Goal: Task Accomplishment & Management: Manage account settings

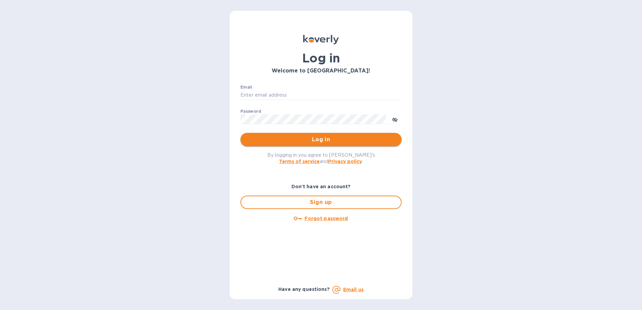
type input "[PERSON_NAME][EMAIL_ADDRESS][PERSON_NAME][DOMAIN_NAME]"
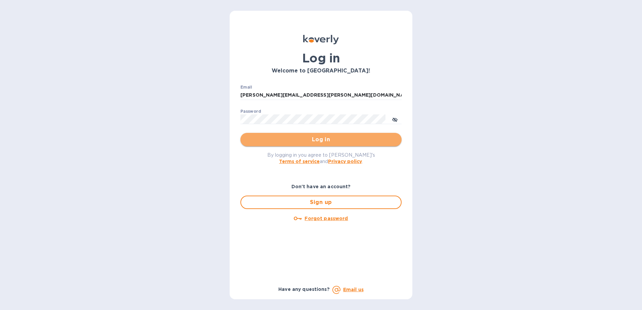
click at [323, 142] on span "Log in" at bounding box center [321, 140] width 150 height 8
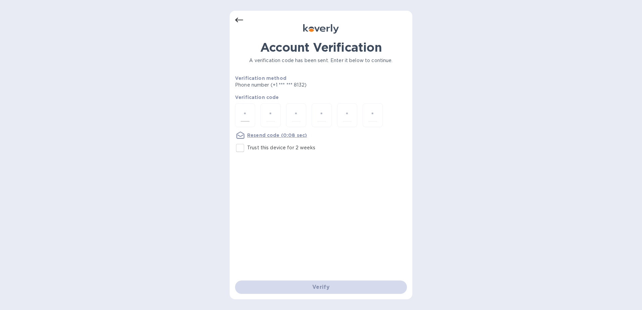
click at [244, 110] on input "number" at bounding box center [245, 115] width 9 height 12
type input "2"
type input "8"
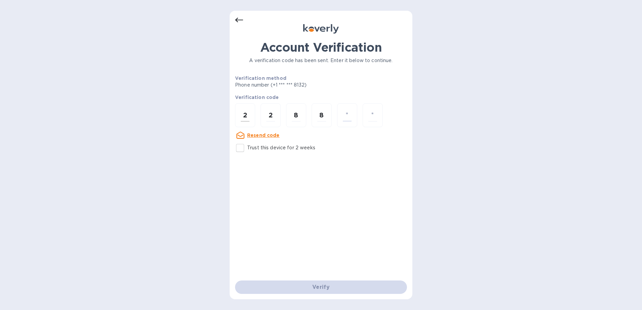
type input "9"
type input "6"
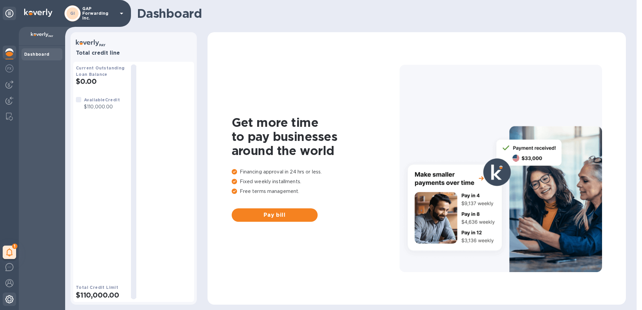
click at [11, 298] on img at bounding box center [9, 299] width 8 height 8
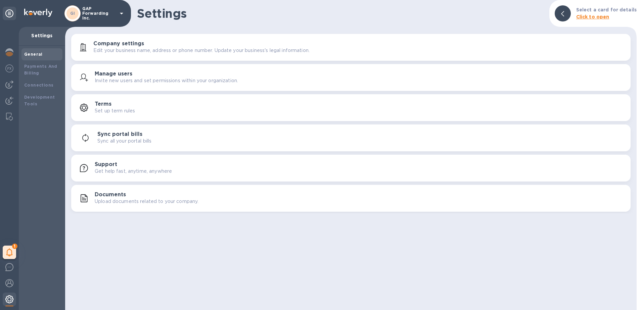
click at [7, 300] on img at bounding box center [9, 299] width 8 height 8
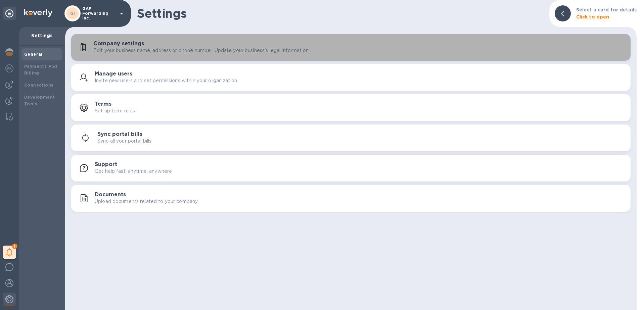
click at [171, 53] on p "Edit your business name, address or phone number. Update your business's legal …" at bounding box center [201, 50] width 216 height 7
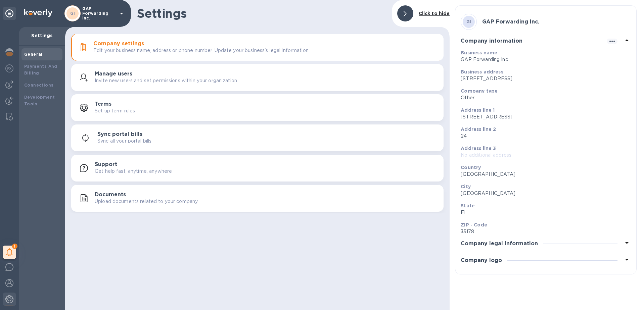
click at [626, 259] on icon at bounding box center [626, 260] width 3 height 2
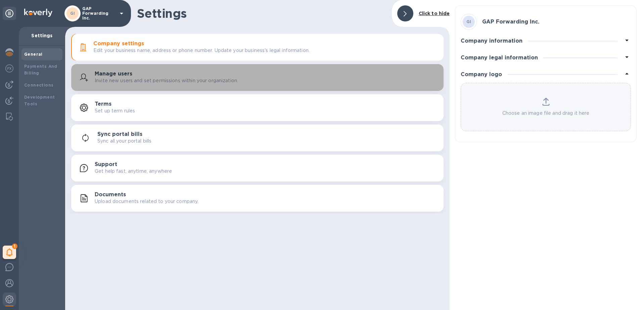
click at [133, 72] on div "Manage users Invite new users and set permissions within your organization." at bounding box center [266, 77] width 343 height 13
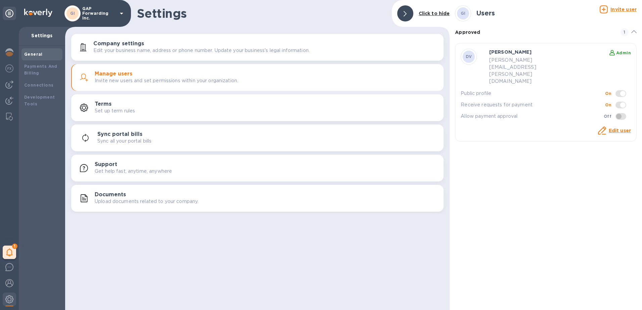
click at [509, 60] on p "daniel.vargas@gapnvocc.com" at bounding box center [530, 71] width 83 height 28
click at [621, 9] on u "Invite user" at bounding box center [623, 9] width 26 height 5
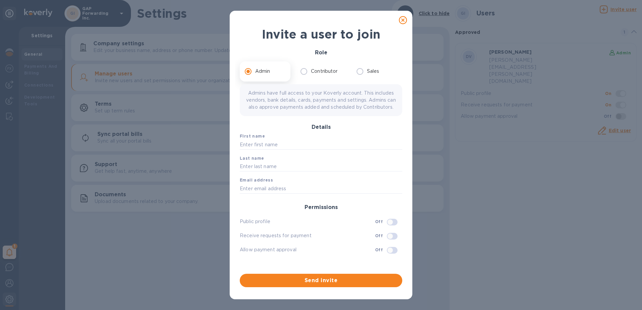
click at [401, 21] on icon at bounding box center [403, 20] width 8 height 8
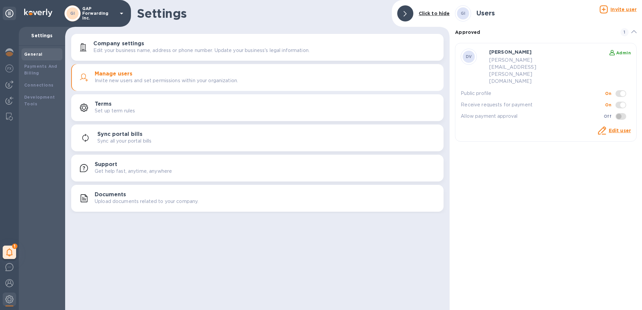
click at [567, 199] on div "GI Users Invite user Approved 1 DV Daniel Vargas Admin daniel.vargas@gapnvocc.c…" at bounding box center [545, 155] width 192 height 310
click at [36, 70] on b "Payments And Billing" at bounding box center [40, 70] width 33 height 12
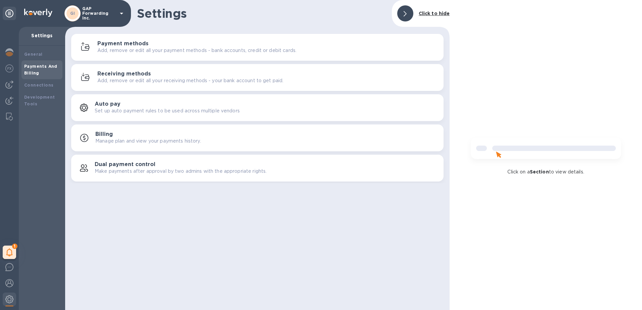
click at [127, 46] on h3 "Payment methods" at bounding box center [122, 44] width 51 height 6
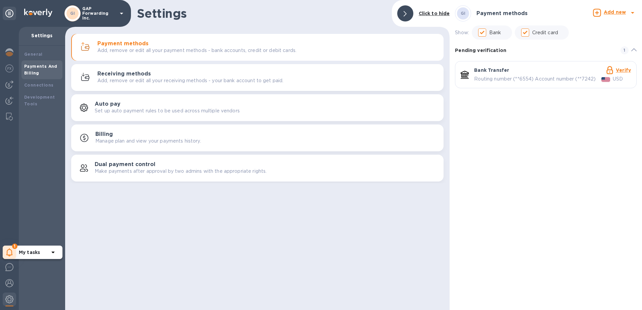
click at [11, 254] on icon at bounding box center [9, 252] width 6 height 8
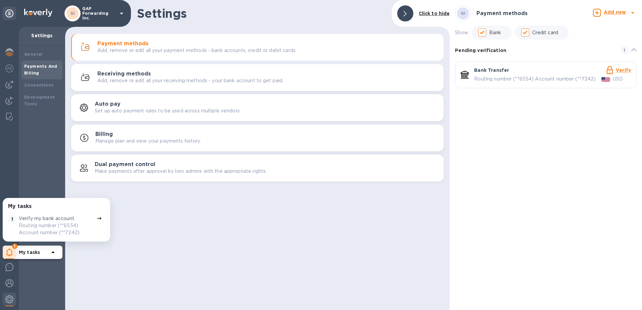
click at [97, 219] on icon at bounding box center [99, 218] width 5 height 5
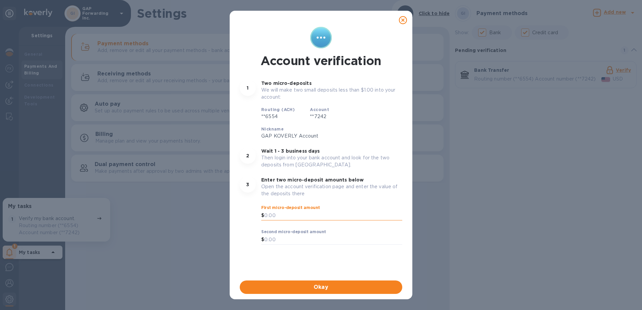
click at [288, 216] on input "text" at bounding box center [333, 216] width 138 height 10
type input "0.64"
click at [271, 242] on input "text" at bounding box center [333, 240] width 138 height 10
type input "0.64"
click at [321, 285] on span "Okay" at bounding box center [321, 287] width 152 height 8
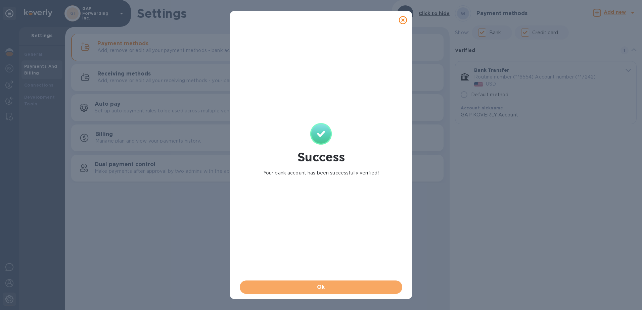
click at [321, 285] on span "Ok" at bounding box center [321, 287] width 152 height 8
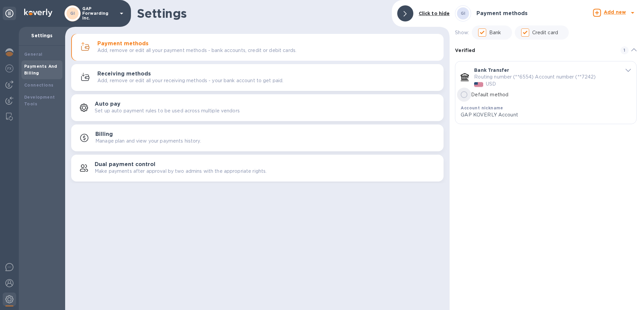
click at [469, 97] on input "Default method" at bounding box center [464, 95] width 14 height 14
radio input "true"
click at [466, 92] on input "Default method" at bounding box center [464, 95] width 14 height 14
click at [135, 72] on h3 "Receiving methods" at bounding box center [123, 74] width 53 height 6
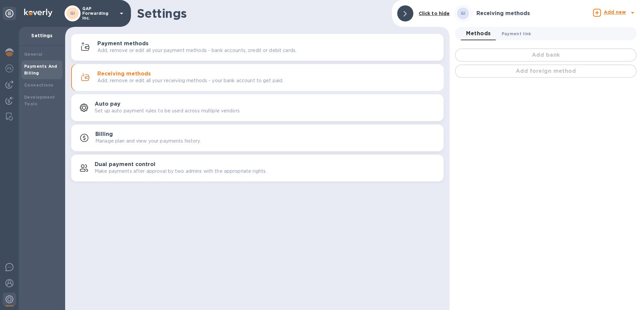
click at [510, 33] on span "Payment link 0" at bounding box center [516, 33] width 30 height 7
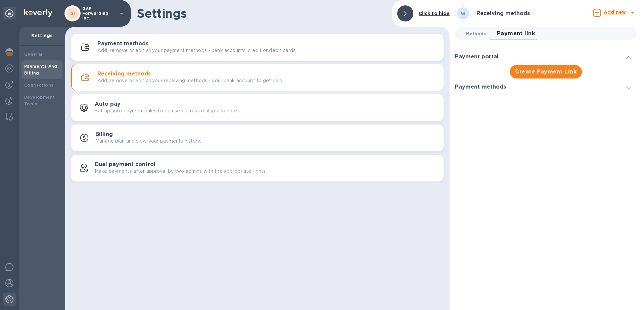
click at [479, 33] on span "Methods 0" at bounding box center [476, 33] width 20 height 7
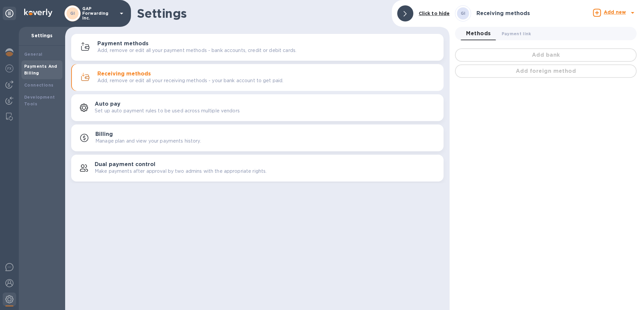
click at [169, 83] on p "Add, remove or edit all your receiving methods - your bank account to get paid." at bounding box center [190, 80] width 186 height 7
click at [542, 61] on div "Add bank" at bounding box center [545, 55] width 184 height 16
click at [543, 58] on div "Add bank" at bounding box center [545, 55] width 184 height 16
click at [197, 138] on p "Manage plan and view your payments history." at bounding box center [148, 141] width 106 height 7
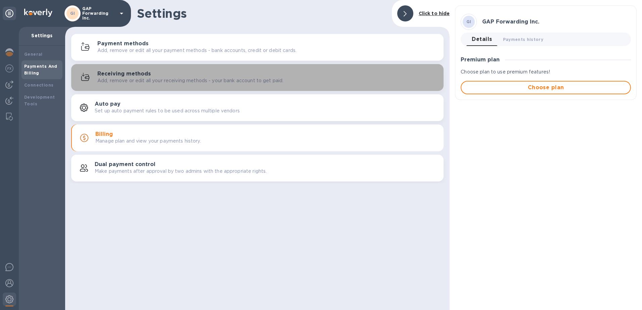
click at [145, 77] on h3 "Receiving methods" at bounding box center [123, 74] width 53 height 6
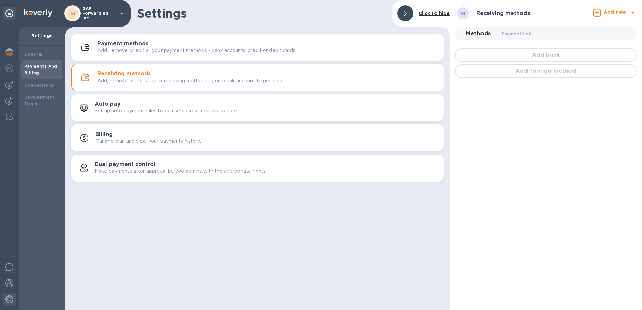
click at [535, 56] on div "Add bank" at bounding box center [545, 55] width 184 height 16
click at [612, 10] on b "Add new" at bounding box center [614, 11] width 22 height 5
click at [594, 41] on ul "Receiving method Bank account Add foreign method" at bounding box center [590, 45] width 91 height 41
click at [592, 41] on ul "Receiving method Bank account Add foreign method" at bounding box center [590, 45] width 91 height 41
drag, startPoint x: 501, startPoint y: 111, endPoint x: 502, endPoint y: 92, distance: 19.5
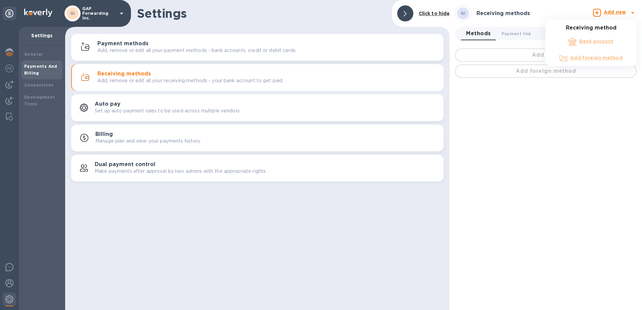
click at [502, 109] on div at bounding box center [321, 155] width 642 height 310
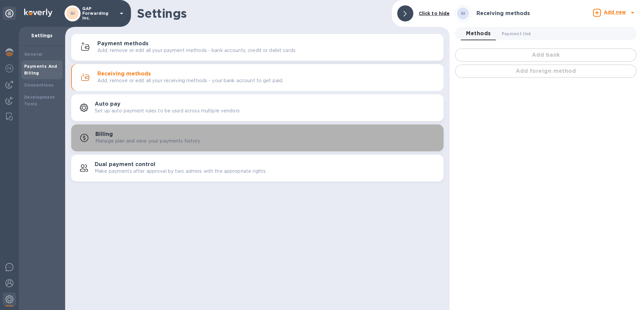
click at [152, 138] on p "Manage plan and view your payments history." at bounding box center [148, 141] width 106 height 7
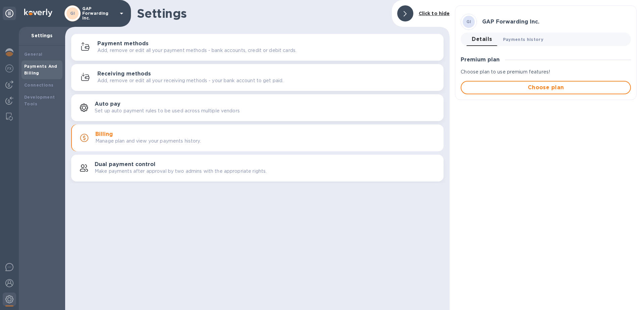
click at [520, 39] on span "Payments history 0" at bounding box center [523, 39] width 41 height 7
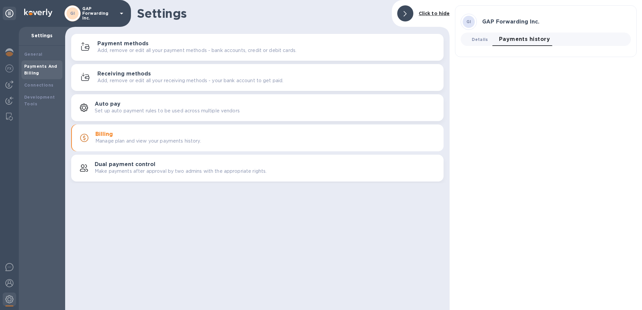
click at [480, 37] on span "Details 0" at bounding box center [479, 39] width 16 height 7
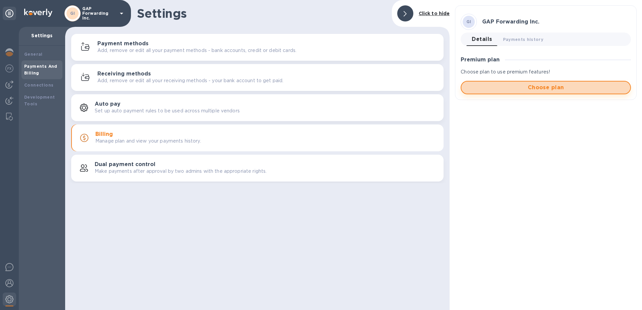
click at [528, 89] on span "Choose plan" at bounding box center [545, 88] width 158 height 8
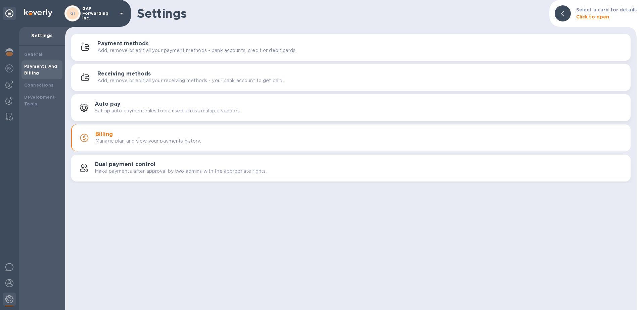
click at [199, 216] on div "Settings Select a card for details Click to open Payment methods Add, remove or…" at bounding box center [350, 155] width 571 height 310
click at [230, 208] on div "Settings Select a card for details Click to open Payment methods Add, remove or…" at bounding box center [350, 155] width 571 height 310
click at [131, 45] on h3 "Payment methods" at bounding box center [122, 44] width 51 height 6
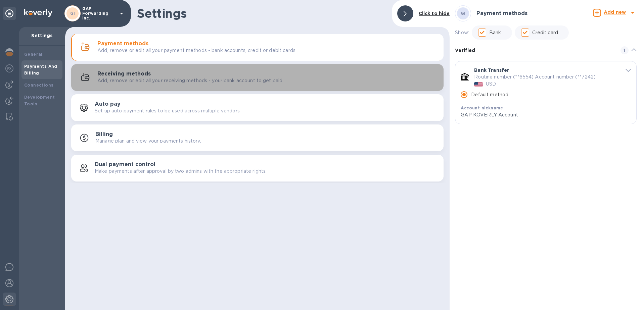
click at [131, 76] on h3 "Receiving methods" at bounding box center [123, 74] width 53 height 6
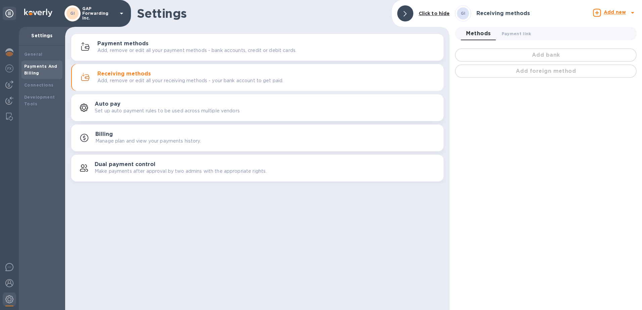
click at [485, 33] on span "Methods 0" at bounding box center [478, 33] width 24 height 9
click at [518, 34] on span "Payment link 0" at bounding box center [516, 33] width 30 height 7
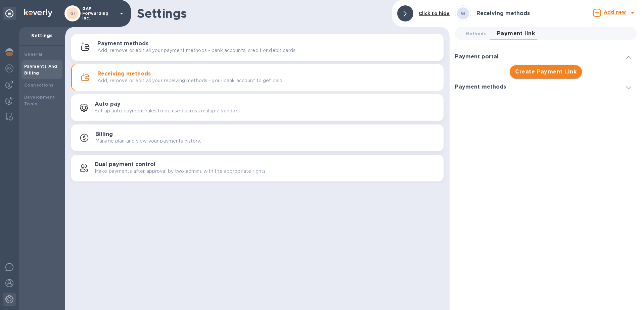
click at [545, 69] on span "Create Payment Link" at bounding box center [545, 72] width 61 height 8
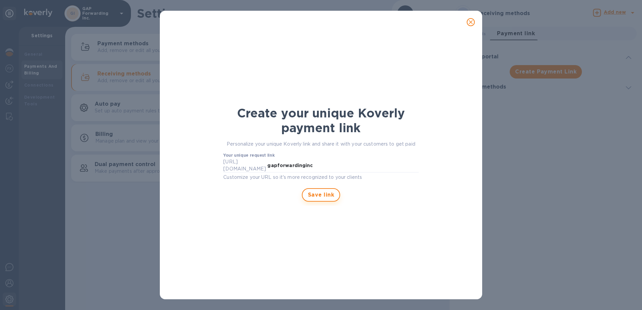
click at [323, 194] on span "Save link" at bounding box center [321, 195] width 26 height 8
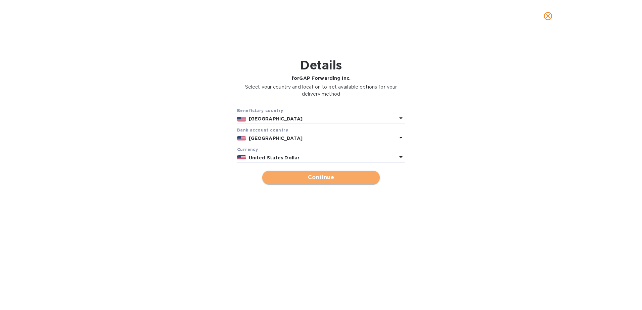
click at [328, 178] on span "Continue" at bounding box center [320, 177] width 107 height 8
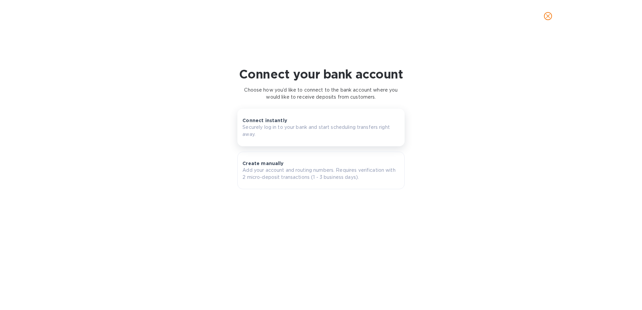
click at [277, 120] on p "Connect instantly" at bounding box center [264, 120] width 45 height 7
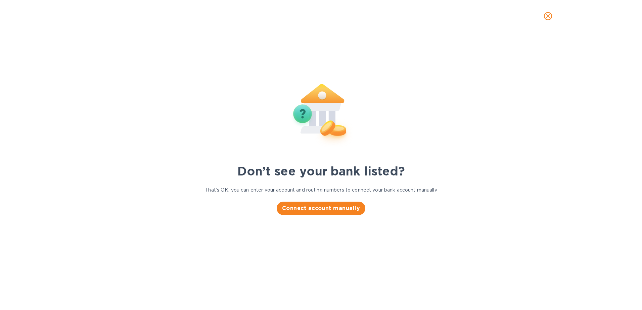
click at [548, 17] on icon "close" at bounding box center [547, 16] width 7 height 7
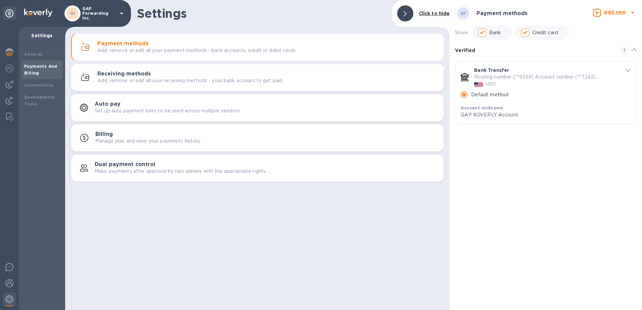
click at [311, 215] on div "Settings Click to hide Payment methods Add, remove or edit all your payment met…" at bounding box center [257, 155] width 384 height 310
click at [113, 130] on button "Billing Manage plan and view your payments history." at bounding box center [257, 137] width 372 height 27
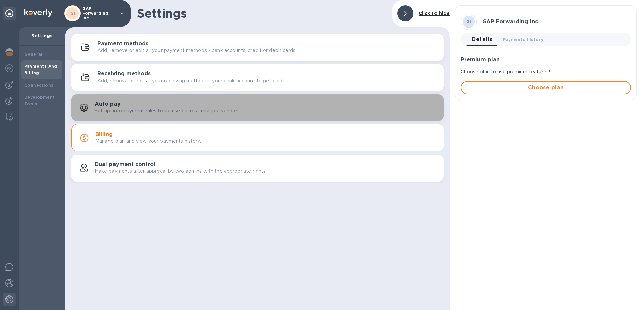
click at [119, 110] on p "Set up auto payment rules to be used across multiple vendors" at bounding box center [167, 110] width 145 height 7
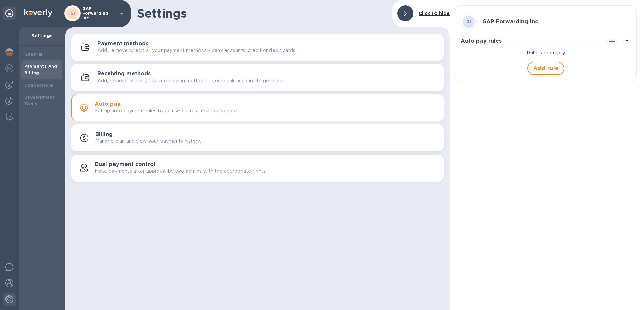
click at [129, 170] on p "Make payments after approval by two admins with the appropriate rights." at bounding box center [181, 171] width 172 height 7
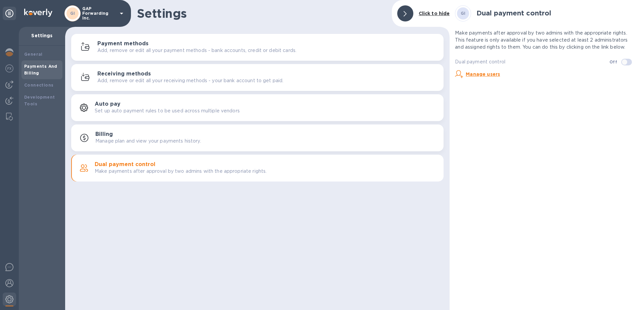
click at [130, 50] on p "Add, remove or edit all your payment methods - bank accounts, credit or debit c…" at bounding box center [196, 50] width 199 height 7
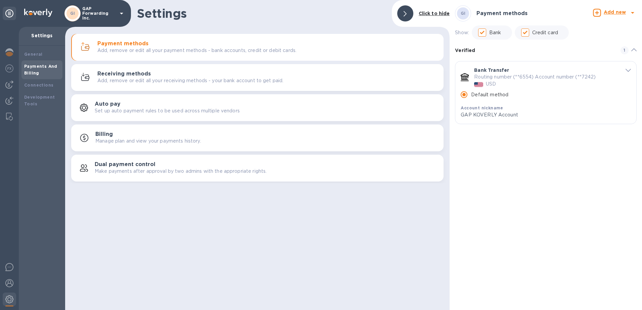
click at [141, 237] on div "Settings Click to hide Payment methods Add, remove or edit all your payment met…" at bounding box center [257, 155] width 384 height 310
click at [10, 67] on img at bounding box center [9, 68] width 8 height 8
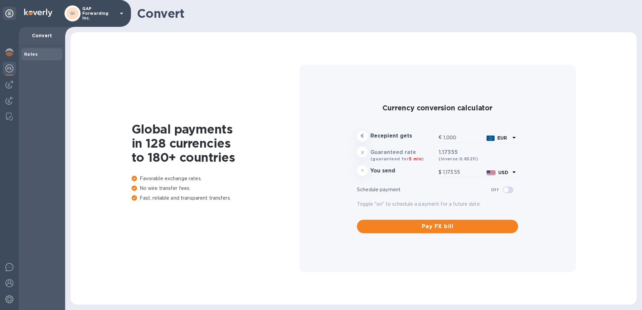
click at [118, 253] on div "Global payments in 128 currencies to 180+ countries Favorable exchange rates. N…" at bounding box center [353, 168] width 552 height 259
click at [11, 54] on img at bounding box center [9, 52] width 8 height 8
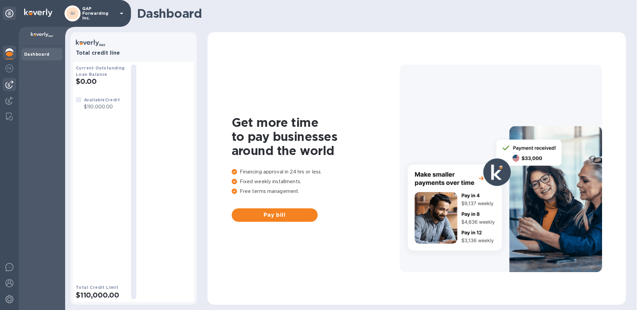
click at [9, 86] on img at bounding box center [9, 85] width 8 height 8
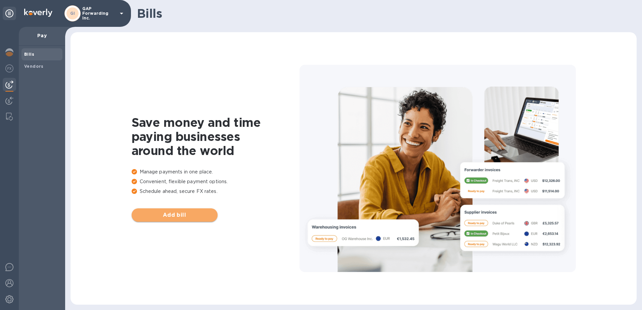
click at [181, 215] on span "Add bill" at bounding box center [174, 215] width 75 height 8
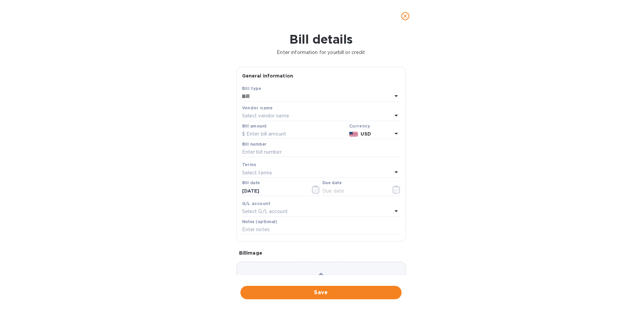
type input "1,172.65"
click at [402, 15] on icon "close" at bounding box center [405, 16] width 7 height 7
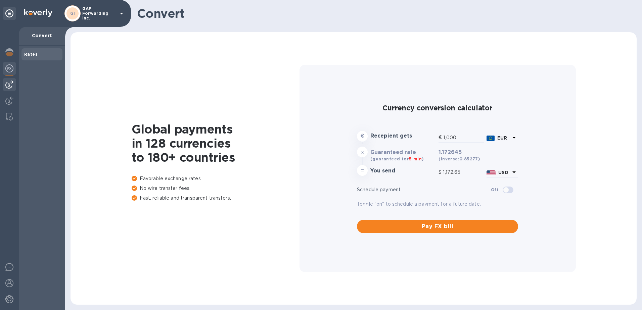
click at [9, 80] on div at bounding box center [9, 168] width 19 height 283
click at [9, 86] on img at bounding box center [9, 85] width 8 height 8
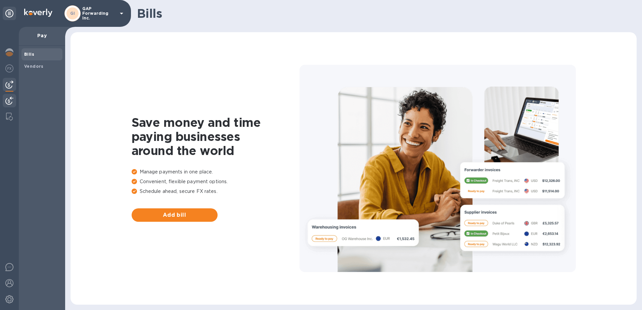
click at [9, 98] on img at bounding box center [9, 101] width 8 height 8
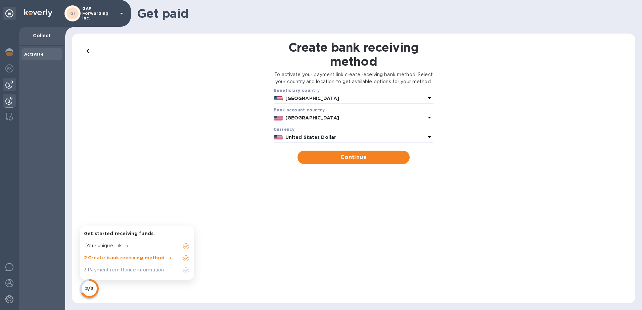
click at [10, 87] on img at bounding box center [9, 85] width 8 height 8
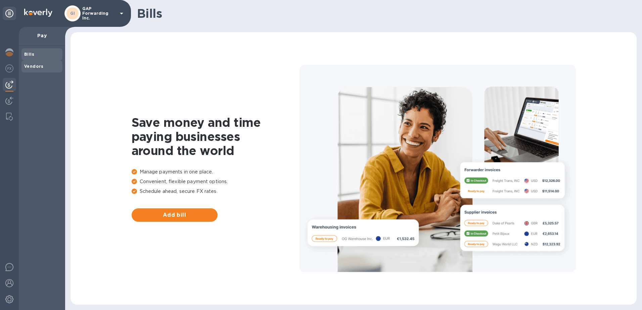
click at [37, 69] on span "Vendors" at bounding box center [33, 66] width 19 height 7
click at [165, 217] on span "Add vendor" at bounding box center [174, 215] width 75 height 8
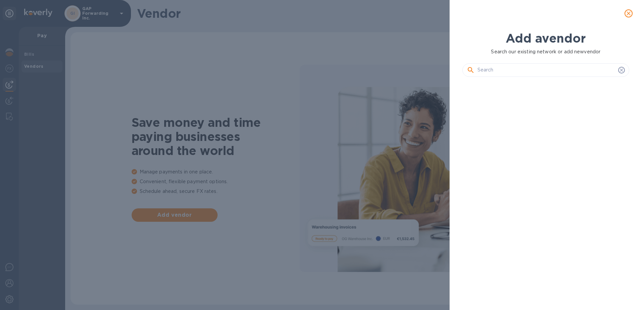
scroll to position [205, 170]
click at [491, 73] on input "text" at bounding box center [546, 70] width 138 height 10
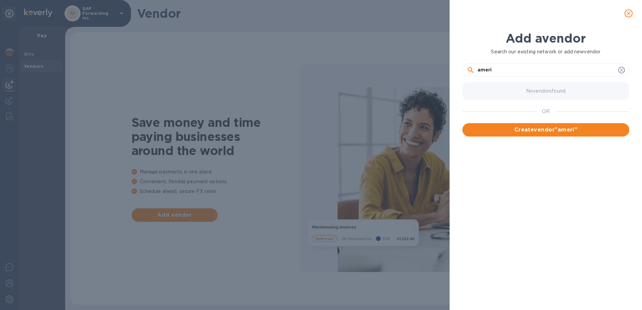
drag, startPoint x: 501, startPoint y: 71, endPoint x: 434, endPoint y: 61, distance: 67.9
click at [434, 61] on div "Add a vendor Search our existing network or add new vendor ameri No vendors fou…" at bounding box center [321, 155] width 642 height 310
type input "ameri"
click at [619, 70] on icon at bounding box center [620, 69] width 5 height 5
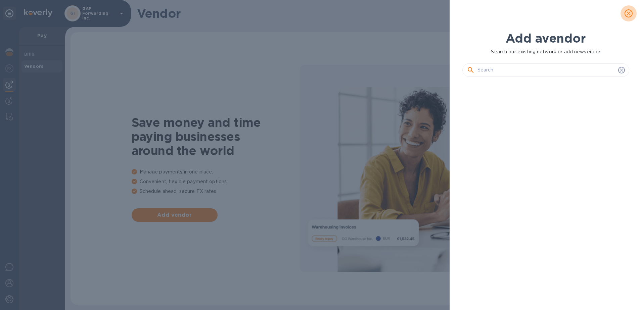
click at [627, 10] on icon "close" at bounding box center [628, 13] width 7 height 7
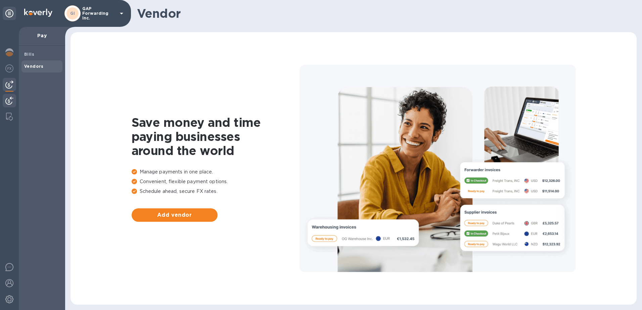
click at [10, 100] on img at bounding box center [9, 101] width 8 height 8
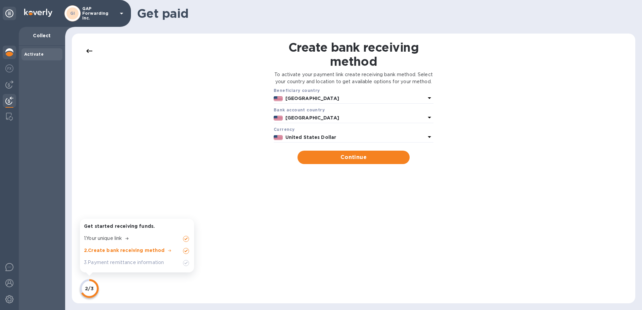
click at [10, 53] on img at bounding box center [9, 52] width 8 height 8
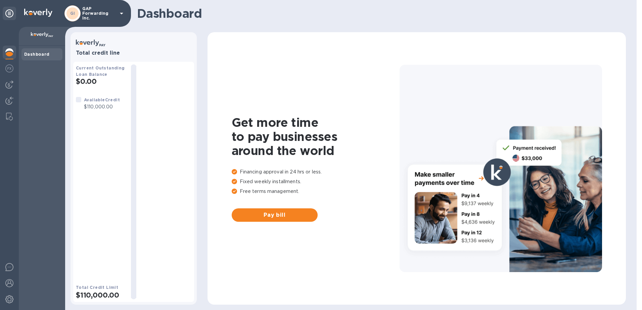
click at [632, 6] on div "Dashboard" at bounding box center [350, 13] width 571 height 27
click at [120, 13] on icon at bounding box center [121, 13] width 8 height 8
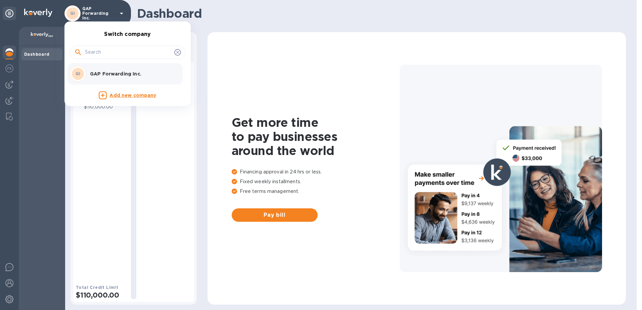
click at [95, 13] on div at bounding box center [321, 155] width 642 height 310
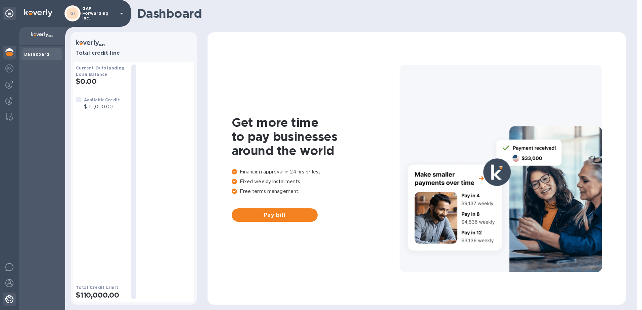
click at [7, 299] on img at bounding box center [9, 299] width 8 height 8
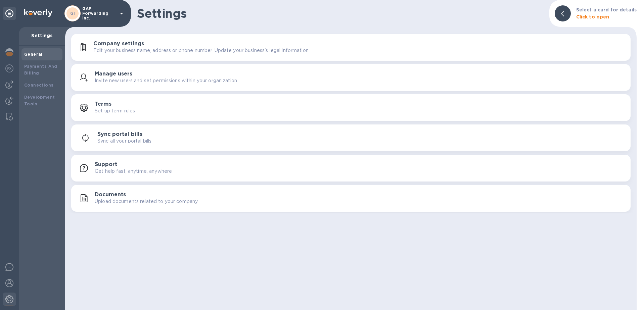
click at [121, 43] on h3 "Company settings" at bounding box center [118, 44] width 51 height 6
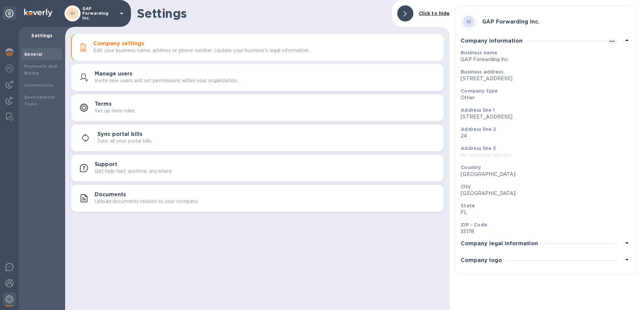
click at [628, 260] on icon at bounding box center [626, 260] width 8 height 8
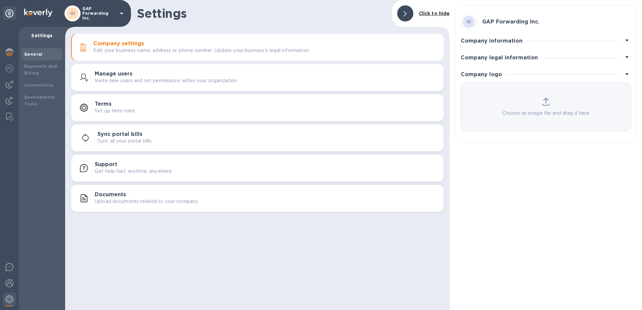
click at [626, 74] on icon at bounding box center [626, 74] width 3 height 2
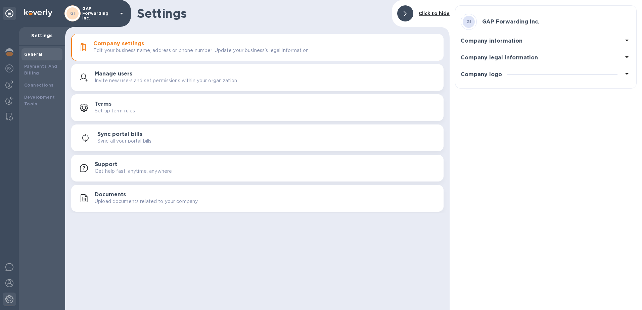
click at [124, 80] on p "Invite new users and set permissions within your organization." at bounding box center [166, 80] width 143 height 7
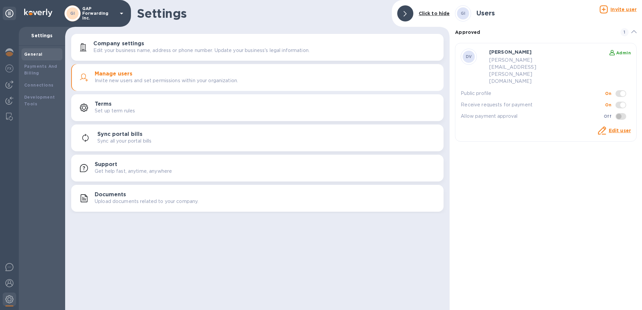
click at [627, 8] on u "Invite user" at bounding box center [623, 9] width 26 height 5
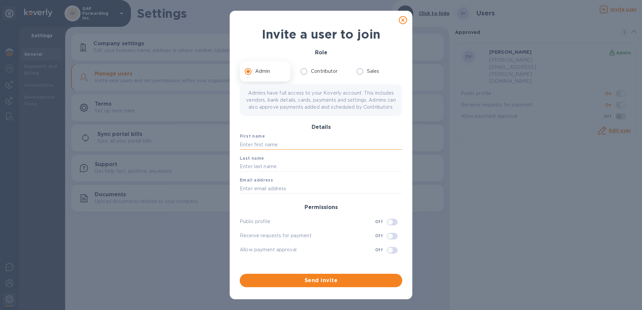
click at [266, 150] on input "text" at bounding box center [321, 145] width 162 height 10
type input "Shanny"
type input "Ferreira"
type input "SHANNY.FERREIRA@GAPNVOCC.COM"
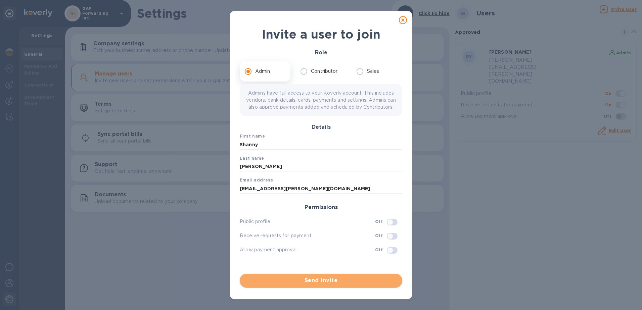
click at [320, 281] on span "Send invite" at bounding box center [321, 280] width 152 height 8
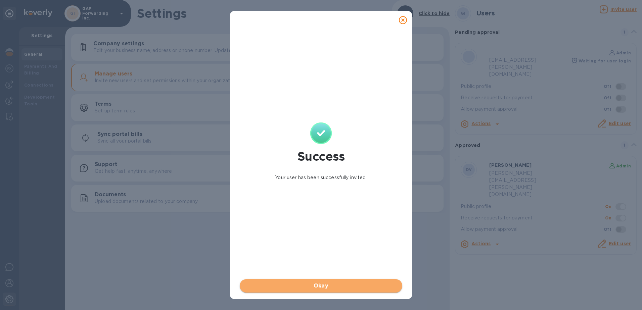
click at [322, 288] on span "Okay" at bounding box center [321, 286] width 152 height 8
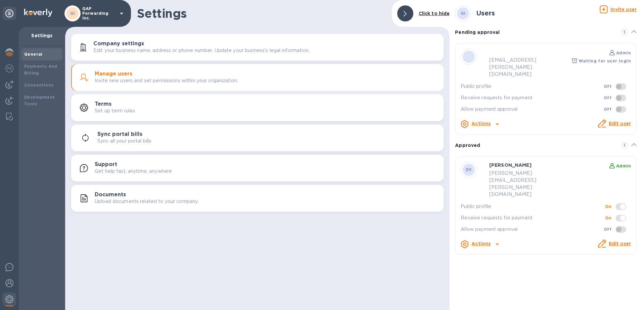
click at [621, 9] on u "Invite user" at bounding box center [623, 9] width 26 height 5
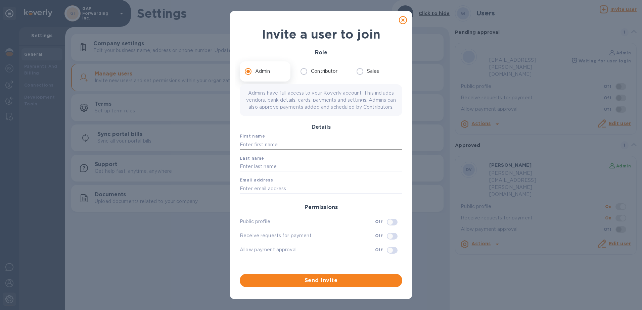
click at [246, 150] on input "text" at bounding box center [321, 145] width 162 height 10
drag, startPoint x: 236, startPoint y: 217, endPoint x: 249, endPoint y: 216, distance: 13.5
click at [236, 217] on div "Invite a user to join Role Admin Contributor Sales Admins have full access to y…" at bounding box center [321, 162] width 172 height 272
click at [256, 150] on input "dona" at bounding box center [321, 145] width 162 height 10
type input "DONALD"
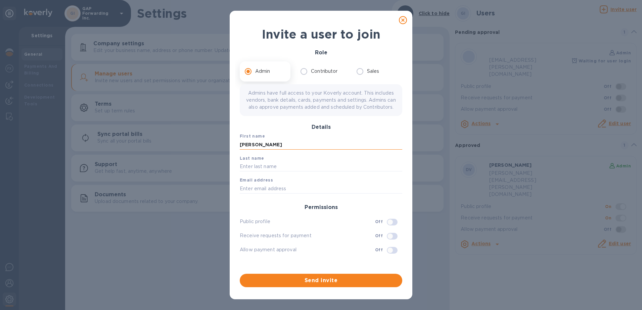
type input "ELLIS"
type input "SHANNY.FERREIRA@GAPNVOCC.COM"
drag, startPoint x: 331, startPoint y: 188, endPoint x: 339, endPoint y: 193, distance: 9.9
click at [333, 184] on span "Email address" at bounding box center [321, 180] width 162 height 7
drag, startPoint x: 346, startPoint y: 198, endPoint x: 212, endPoint y: 175, distance: 136.5
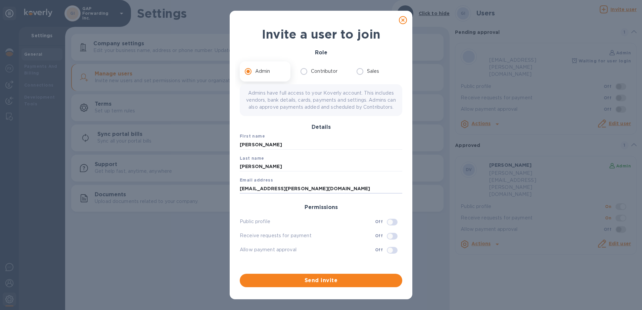
click at [212, 175] on div "Invite a user to join Role Admin Contributor Sales Admins have full access to y…" at bounding box center [321, 155] width 642 height 310
click at [263, 194] on input "text" at bounding box center [321, 189] width 162 height 10
paste input "Donald Ellis <donald.ellis@interlincgroup.com>"
click at [275, 194] on input "Donald Ellis <donald.ellis@interlincgroup.com>" at bounding box center [321, 189] width 162 height 10
click at [273, 194] on input "Donald Ellis <donald.ellis@interlincgroup.com>" at bounding box center [321, 189] width 162 height 10
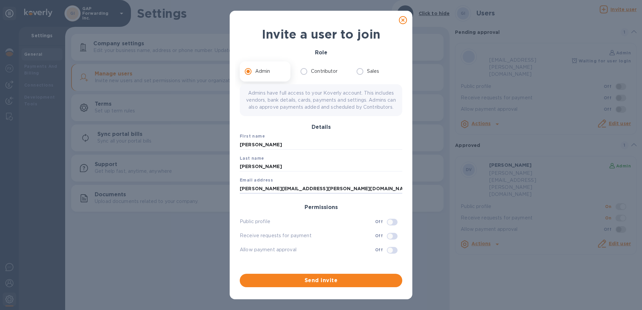
click at [319, 184] on span "Email address" at bounding box center [321, 180] width 162 height 7
click at [327, 194] on input "donald.ellis@interlincgroup.com>" at bounding box center [321, 189] width 162 height 10
type input "donald.ellis@interlincgroup.com"
click at [252, 220] on div "First name DONALD Last name ELLIS Email address donald.ellis@interlincgroup.com…" at bounding box center [321, 196] width 168 height 133
click at [359, 239] on div "Receive requests for payment Off" at bounding box center [321, 235] width 162 height 11
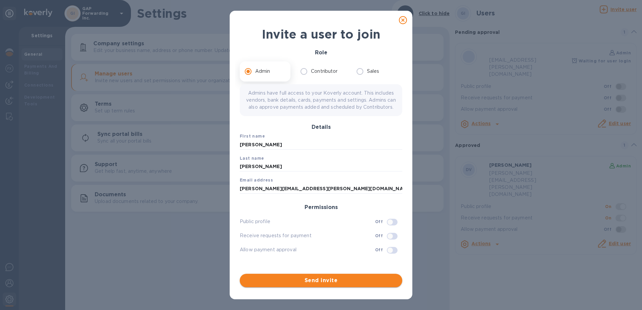
click at [329, 279] on span "Send invite" at bounding box center [321, 280] width 152 height 8
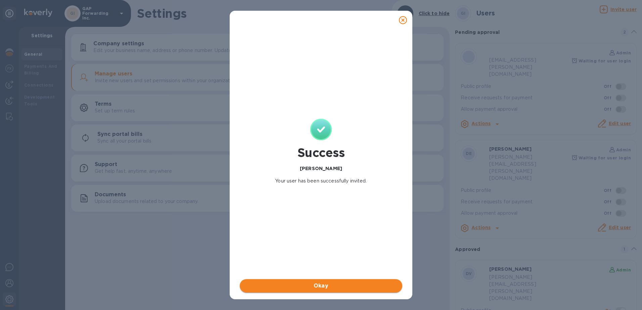
click at [315, 280] on div "Okay" at bounding box center [320, 286] width 165 height 16
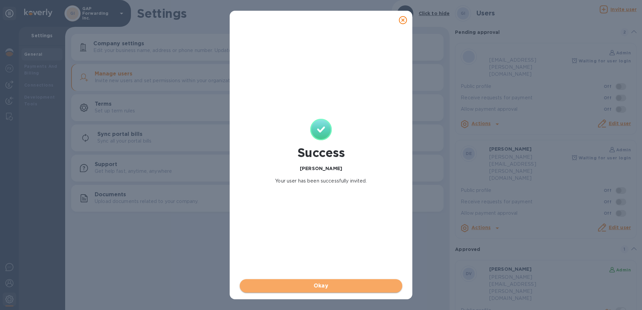
click at [320, 285] on span "Okay" at bounding box center [321, 286] width 152 height 8
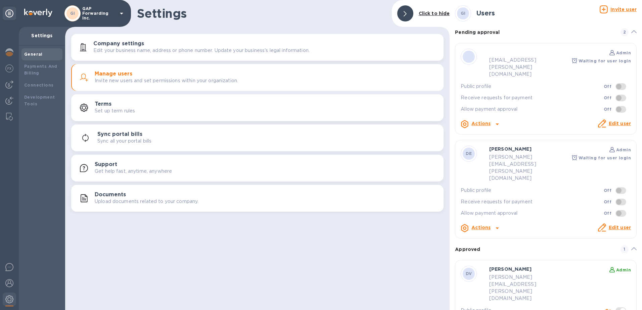
click at [143, 247] on div "Settings Click to hide Company settings Edit your business name, address or pho…" at bounding box center [257, 155] width 384 height 310
click at [626, 11] on u "Invite user" at bounding box center [623, 9] width 26 height 5
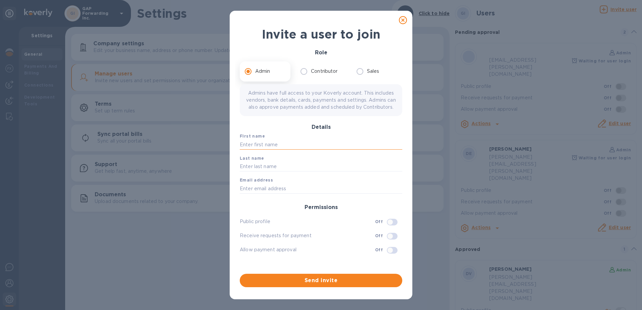
click at [266, 150] on input "text" at bounding box center [321, 145] width 162 height 10
type input "ISSACHY"
type input "PENA"
type input "ISSACHY.PENA@GAPNVOCC.COM"
click at [320, 282] on span "Send invite" at bounding box center [321, 280] width 152 height 8
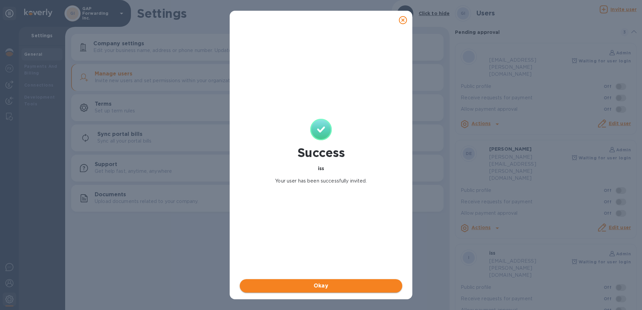
click at [324, 289] on span "Okay" at bounding box center [321, 286] width 152 height 8
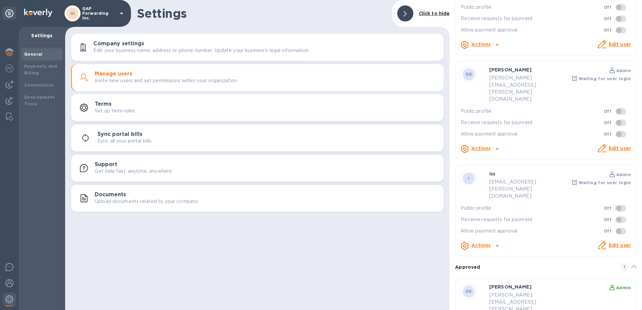
scroll to position [90, 0]
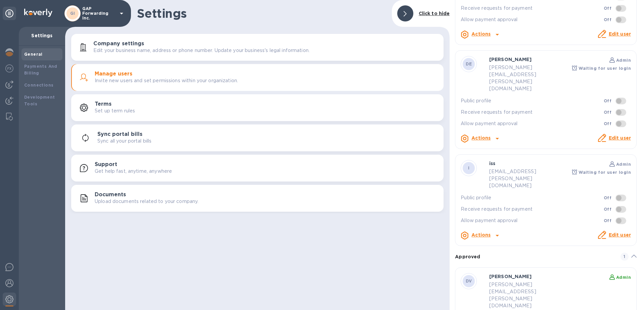
click at [620, 275] on b "Admin" at bounding box center [623, 277] width 15 height 5
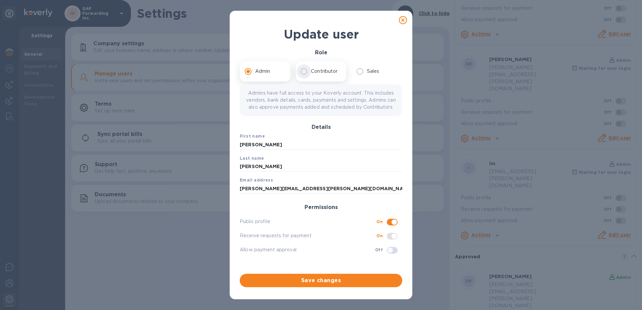
click at [302, 72] on input "Contributor" at bounding box center [304, 71] width 14 height 14
radio input "true"
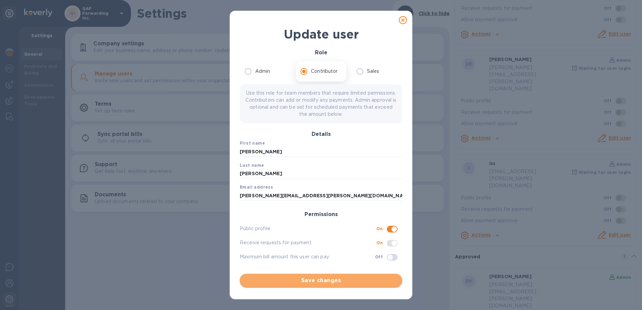
click at [321, 281] on span "Save changes" at bounding box center [321, 280] width 152 height 8
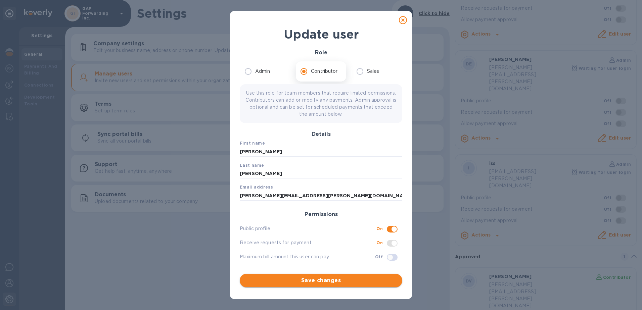
click at [323, 281] on span "Save changes" at bounding box center [321, 280] width 152 height 8
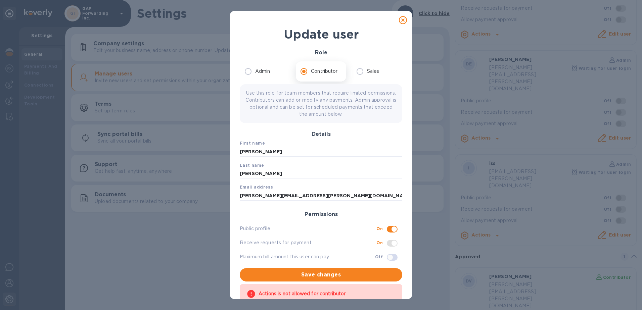
click at [385, 256] on input "checkbox" at bounding box center [390, 257] width 34 height 11
checkbox input "true"
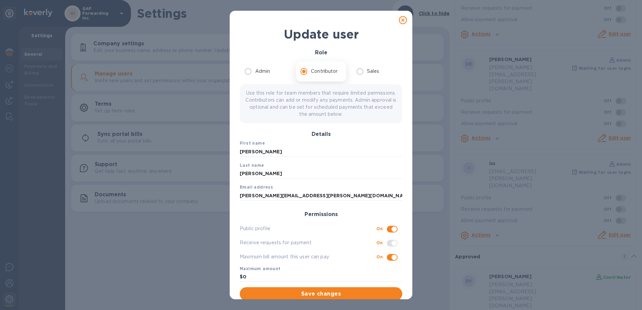
click at [391, 229] on input "checkbox" at bounding box center [394, 228] width 34 height 11
checkbox input "false"
click at [307, 290] on span "Save changes" at bounding box center [321, 294] width 152 height 8
click at [388, 256] on input "checkbox" at bounding box center [394, 257] width 34 height 11
checkbox input "false"
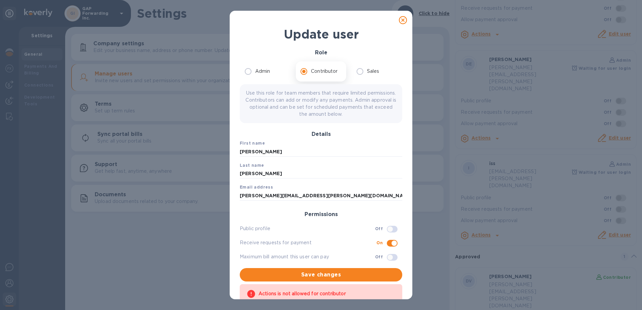
click at [388, 246] on input "checkbox" at bounding box center [394, 243] width 34 height 11
checkbox input "false"
click at [384, 259] on input "checkbox" at bounding box center [390, 257] width 34 height 11
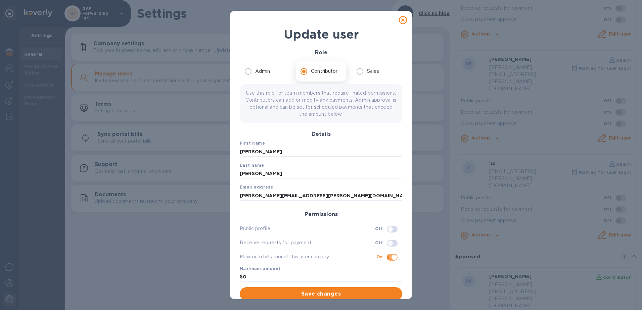
click at [387, 258] on input "checkbox" at bounding box center [394, 257] width 34 height 11
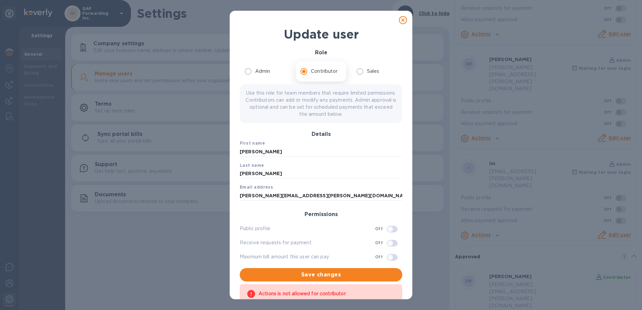
click at [384, 259] on input "checkbox" at bounding box center [390, 257] width 34 height 11
checkbox input "true"
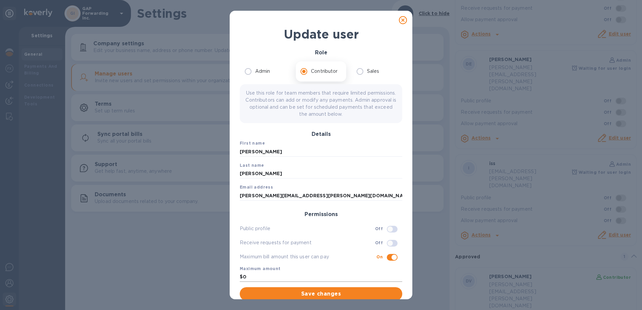
click at [264, 278] on input "0" at bounding box center [322, 277] width 159 height 10
type input "1"
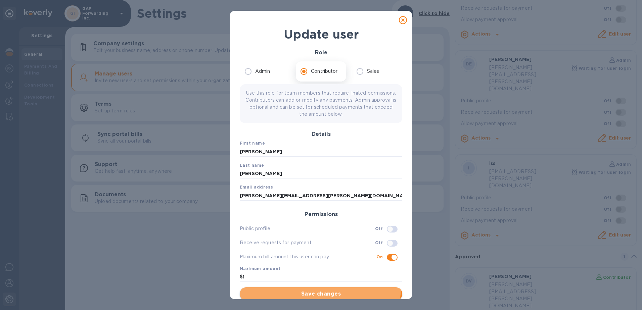
click at [319, 287] on button "Save changes" at bounding box center [321, 293] width 162 height 13
click at [323, 294] on span "Save changes" at bounding box center [321, 294] width 152 height 8
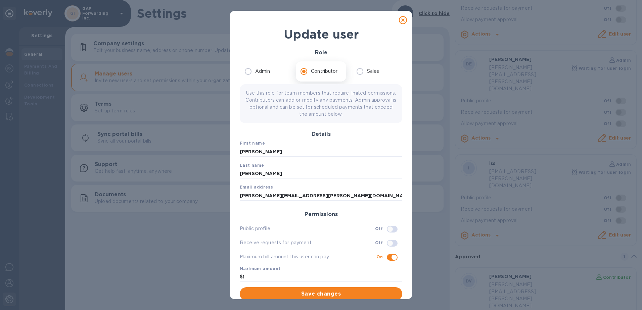
drag, startPoint x: 341, startPoint y: 23, endPoint x: 342, endPoint y: 4, distance: 19.5
click at [342, 4] on div "Update user Role Admin Contributor Sales Use this role for team members that re…" at bounding box center [321, 155] width 642 height 310
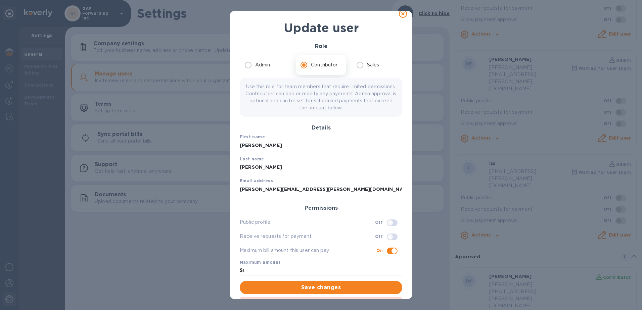
scroll to position [4, 0]
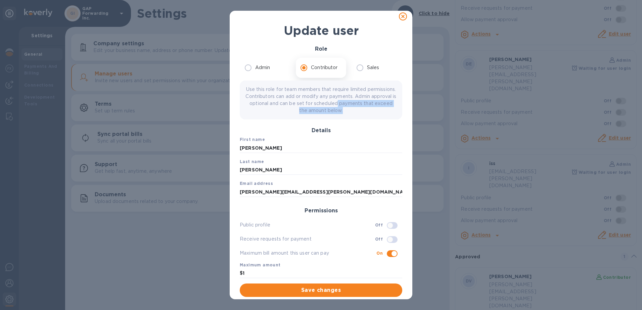
click at [416, 106] on div "Update user Role Admin Contributor Sales Use this role for team members that re…" at bounding box center [321, 155] width 642 height 310
click at [400, 15] on icon at bounding box center [403, 16] width 8 height 8
radio input "true"
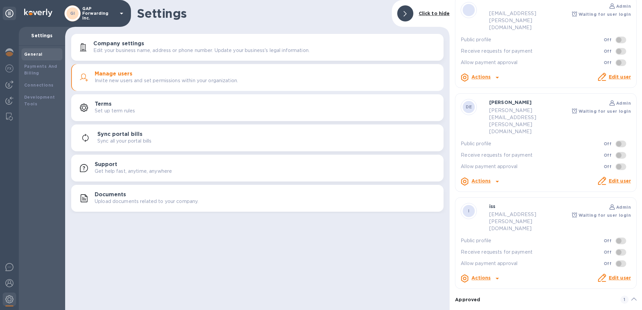
scroll to position [22, 0]
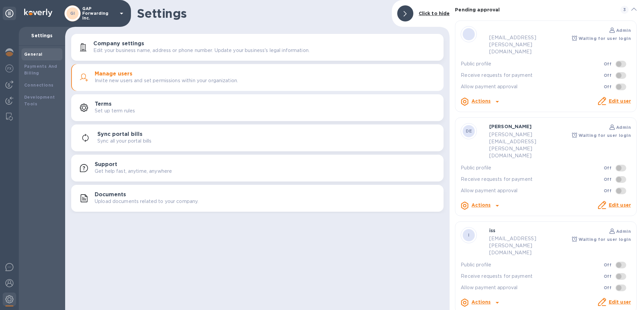
click at [612, 202] on link "Edit user" at bounding box center [619, 204] width 22 height 5
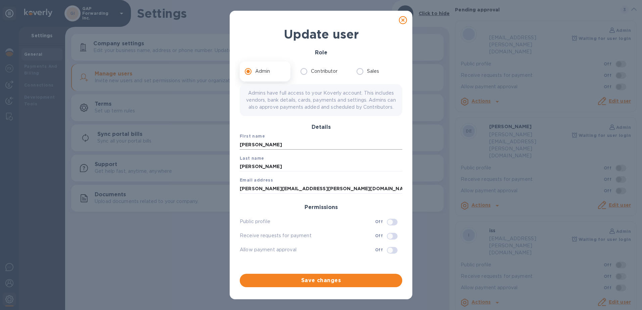
click at [284, 150] on input "dona" at bounding box center [321, 145] width 162 height 10
type input "DONALD"
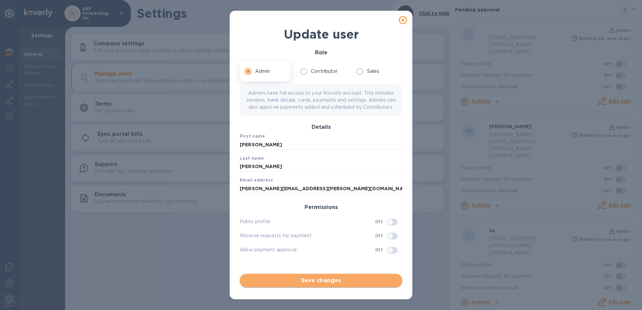
click at [320, 279] on span "Save changes" at bounding box center [321, 280] width 152 height 8
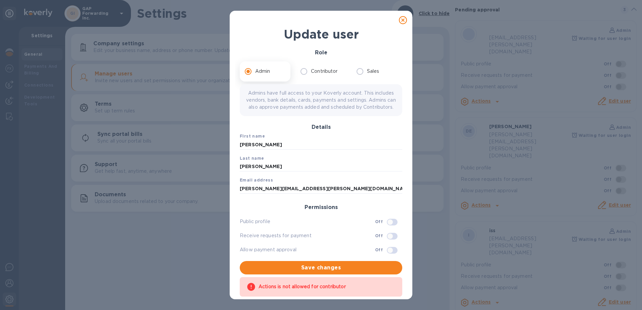
click at [401, 20] on icon at bounding box center [403, 20] width 8 height 8
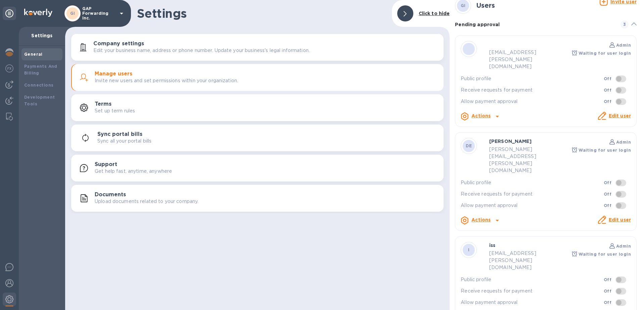
scroll to position [0, 0]
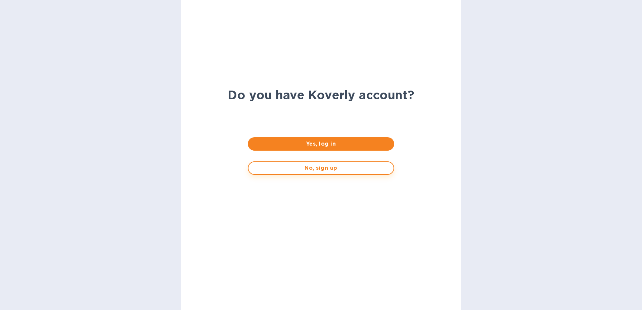
click at [315, 167] on span "No, sign up" at bounding box center [321, 168] width 134 height 8
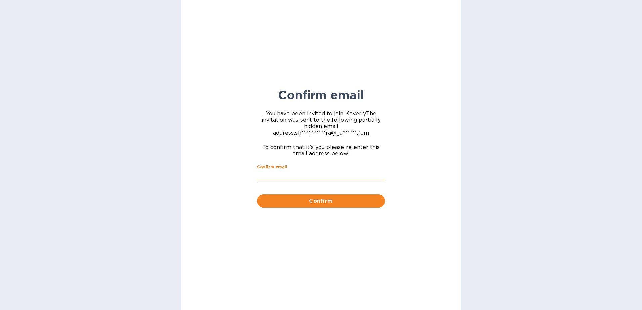
click at [270, 173] on input "Confirm email" at bounding box center [321, 175] width 128 height 10
type input "[EMAIL_ADDRESS][PERSON_NAME][DOMAIN_NAME]"
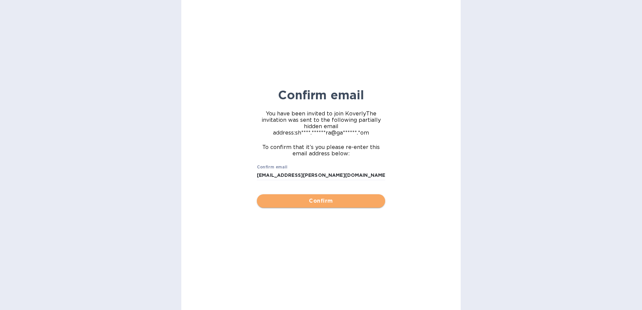
click at [317, 201] on span "Confirm" at bounding box center [320, 201] width 117 height 8
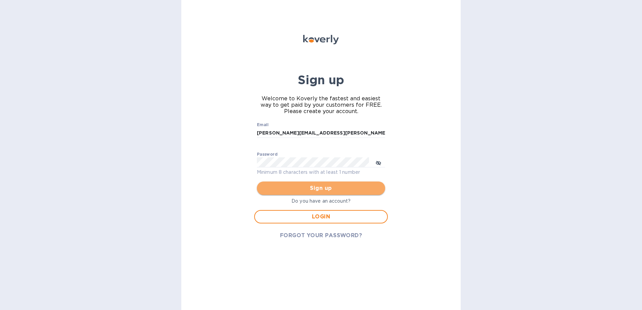
click at [321, 190] on span "Sign up" at bounding box center [320, 188] width 117 height 8
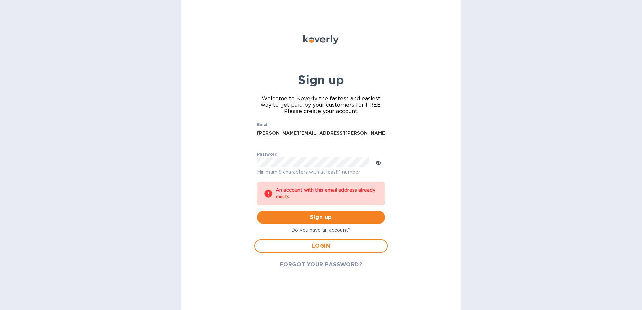
click at [444, 221] on div "Sign up Welcome to Koverly the fastest and easiest way to get paid by your cust…" at bounding box center [320, 155] width 279 height 310
click at [404, 178] on div "Sign up Welcome to Koverly the fastest and easiest way to get paid by your cust…" at bounding box center [320, 155] width 279 height 310
click at [226, 117] on div "Sign up Welcome to Koverly the fastest and easiest way to get paid by your cust…" at bounding box center [320, 155] width 279 height 310
click at [332, 133] on input "[PERSON_NAME][EMAIL_ADDRESS][PERSON_NAME][DOMAIN_NAME]" at bounding box center [321, 133] width 128 height 10
click at [336, 134] on input "[PERSON_NAME][EMAIL_ADDRESS][PERSON_NAME][DOMAIN_NAME]" at bounding box center [321, 133] width 128 height 10
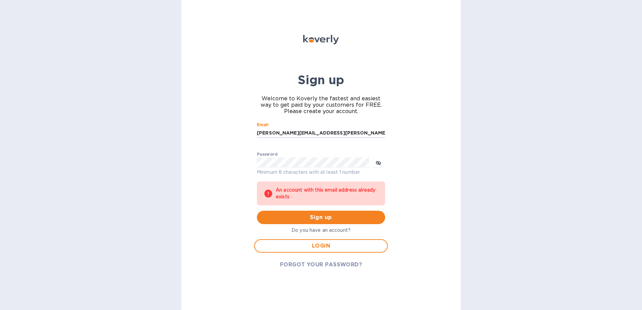
drag, startPoint x: 336, startPoint y: 134, endPoint x: 193, endPoint y: 101, distance: 146.6
click at [193, 101] on div "Sign up Welcome to Koverly the fastest and easiest way to get paid by your cust…" at bounding box center [320, 155] width 279 height 310
type input "[EMAIL_ADDRESS][PERSON_NAME][DOMAIN_NAME]"
click at [222, 148] on div "Sign up Welcome to Koverly the fastest and easiest way to get paid by your cust…" at bounding box center [320, 155] width 279 height 310
click at [237, 194] on div "Sign up Welcome to Koverly the fastest and easiest way to get paid by your cust…" at bounding box center [320, 155] width 279 height 310
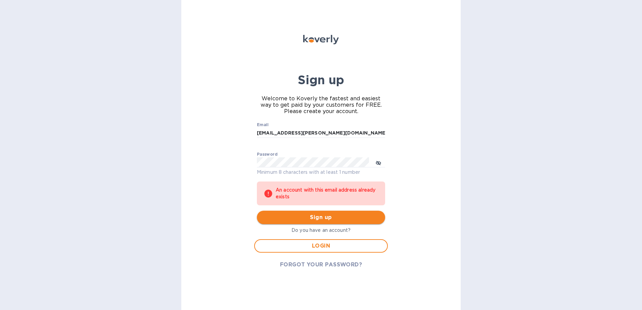
click at [325, 216] on span "Sign up" at bounding box center [320, 217] width 117 height 8
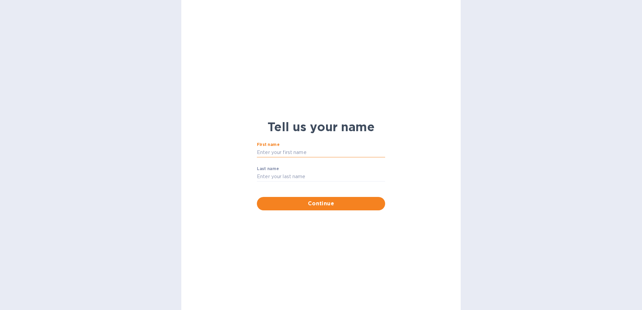
click at [278, 154] on input "First name" at bounding box center [321, 153] width 128 height 10
type input "Shanny"
type input "Ferreira"
click at [323, 209] on button "Continue" at bounding box center [321, 203] width 128 height 13
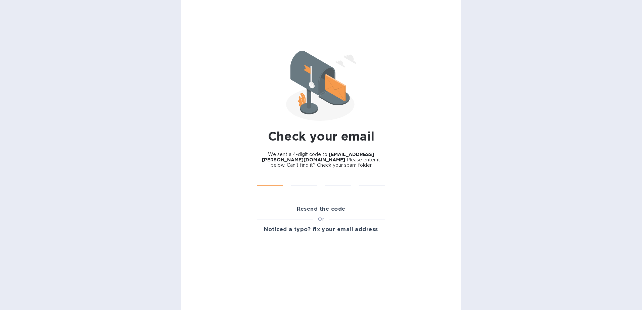
click at [270, 180] on input "text" at bounding box center [270, 181] width 26 height 10
type input "5"
type input "3"
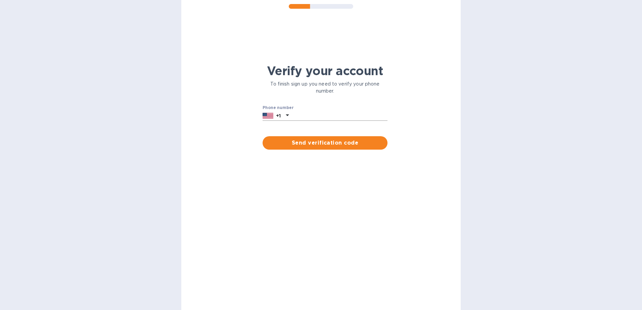
click at [307, 118] on input "text" at bounding box center [339, 116] width 96 height 10
type input "7866968132"
click at [309, 140] on span "Send verification code" at bounding box center [325, 143] width 114 height 8
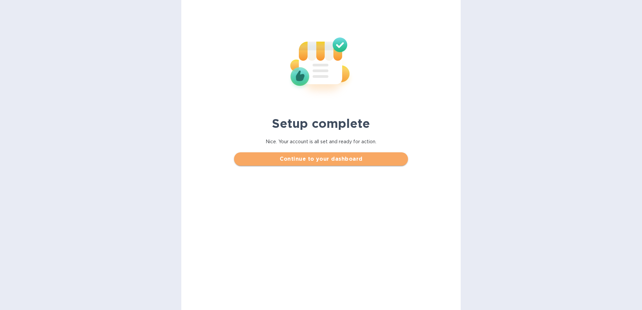
click at [314, 158] on span "Continue to your dashboard" at bounding box center [320, 159] width 163 height 8
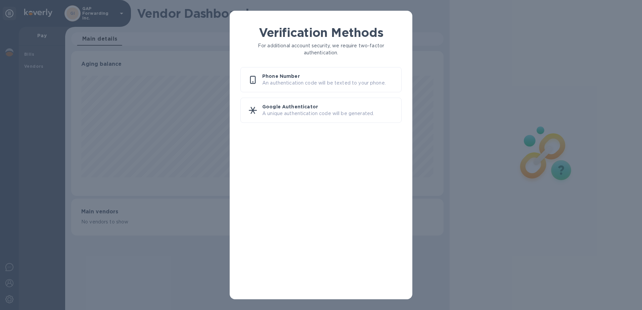
scroll to position [145, 372]
click at [279, 76] on p "Phone Number" at bounding box center [329, 76] width 134 height 7
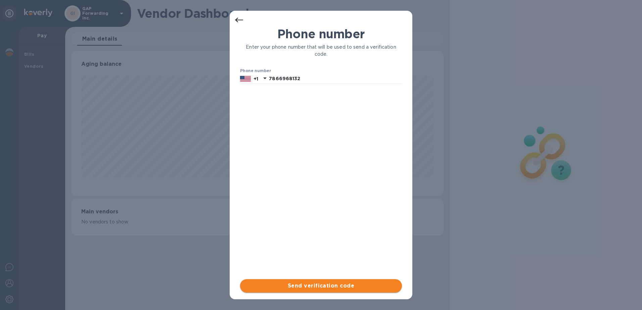
click at [309, 283] on span "Send verification code" at bounding box center [320, 286] width 151 height 8
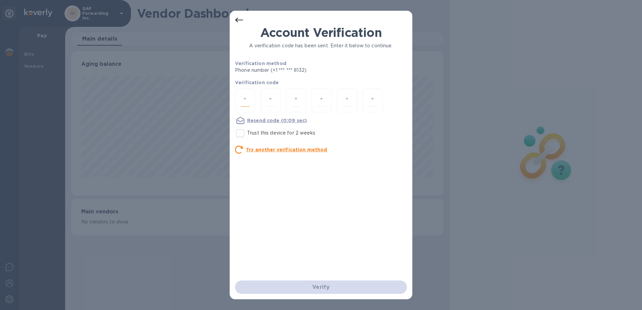
click at [244, 98] on input "number" at bounding box center [245, 100] width 9 height 12
type input "5"
type input "6"
type input "8"
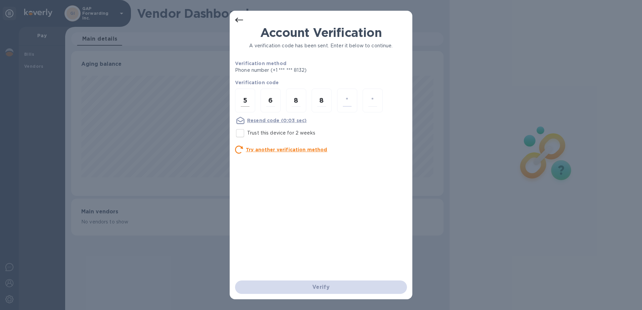
type input "1"
type input "9"
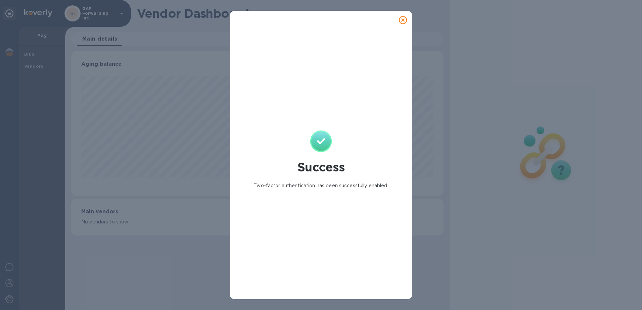
click at [405, 20] on icon at bounding box center [403, 20] width 8 height 8
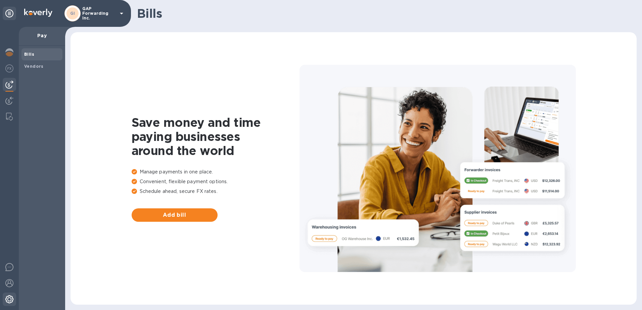
click at [11, 300] on img at bounding box center [9, 299] width 8 height 8
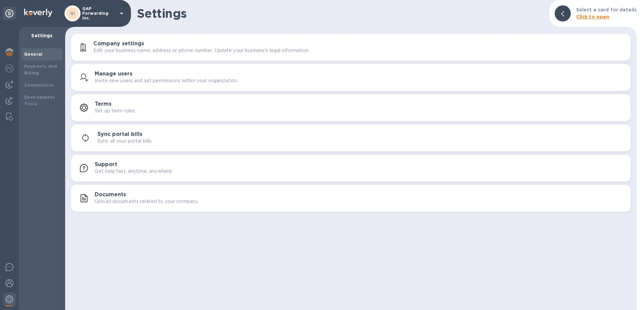
click at [191, 308] on div "Settings Select a card for details Click to open Company settings Edit your bus…" at bounding box center [350, 155] width 571 height 310
click at [35, 64] on b "Payments And Billing" at bounding box center [40, 70] width 33 height 12
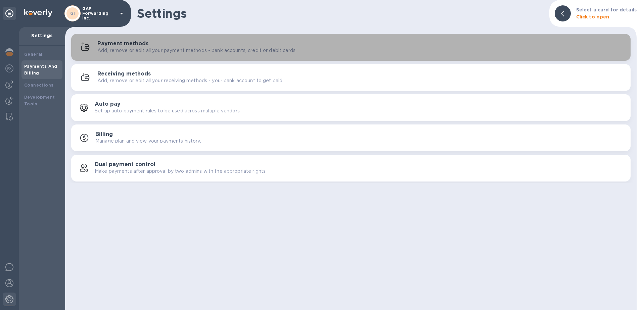
click at [134, 46] on h3 "Payment methods" at bounding box center [122, 44] width 51 height 6
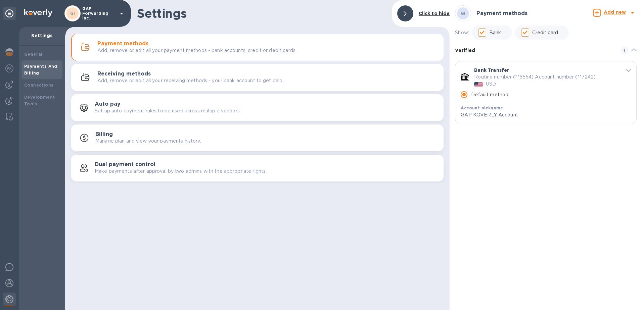
click at [628, 70] on icon "default-method" at bounding box center [627, 70] width 5 height 3
click at [103, 68] on button "Receiving methods Add, remove or edit all your receiving methods - your bank ac…" at bounding box center [257, 77] width 372 height 27
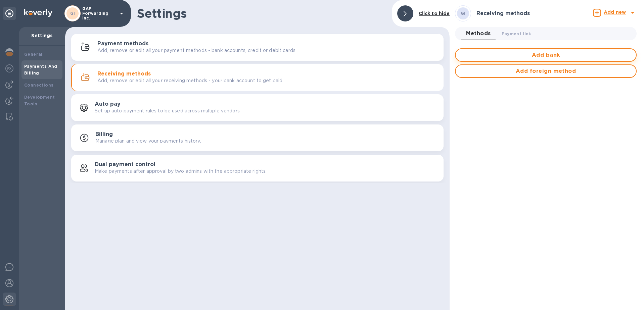
click at [535, 53] on span "Add bank" at bounding box center [545, 55] width 169 height 8
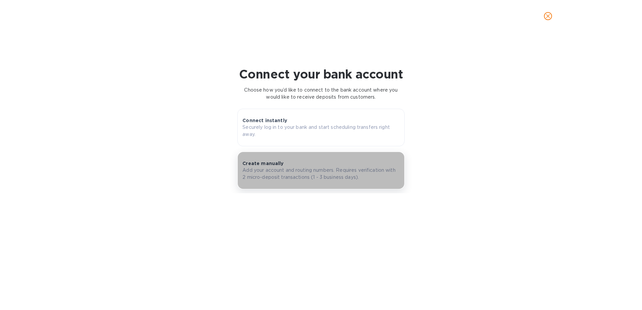
click at [297, 166] on div "Create manually Add your account and routing numbers. Requires verification wit…" at bounding box center [320, 170] width 157 height 21
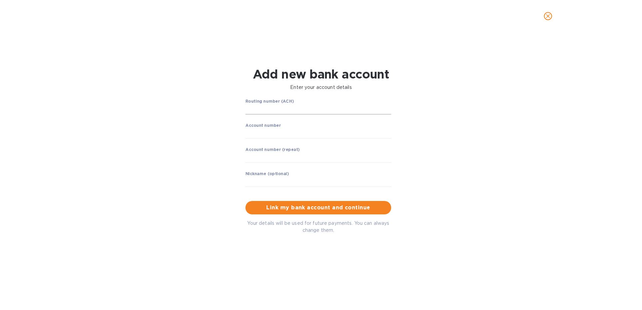
click at [253, 109] on input "string" at bounding box center [318, 109] width 146 height 10
type input "266086554"
click at [248, 133] on input "string" at bounding box center [318, 133] width 146 height 10
type input "9139707242"
click at [256, 155] on input "string" at bounding box center [318, 157] width 146 height 10
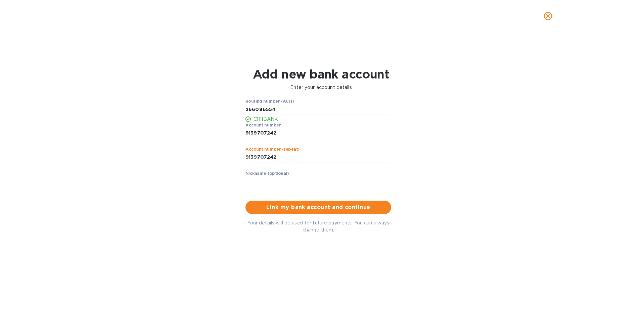
type input "9139707242"
click at [259, 183] on input "text" at bounding box center [318, 181] width 146 height 10
type input "g"
type input "GAP FORWARDING"
click at [298, 207] on span "Link my bank account and continue" at bounding box center [318, 207] width 135 height 8
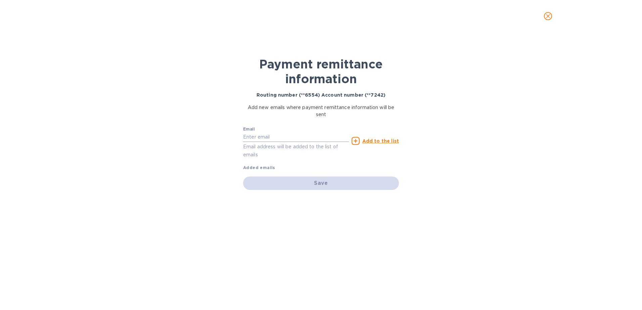
click at [248, 136] on input "text" at bounding box center [296, 137] width 106 height 10
click at [204, 111] on div "Payment remittance information Routing number (**6554) Account number (**7242) …" at bounding box center [321, 171] width 642 height 278
click at [259, 136] on input "text" at bounding box center [296, 137] width 106 height 10
type input "SHANNY.FERREIRA@GAPNVOCC.COM"
click at [379, 139] on u "Add to the list" at bounding box center [380, 140] width 37 height 5
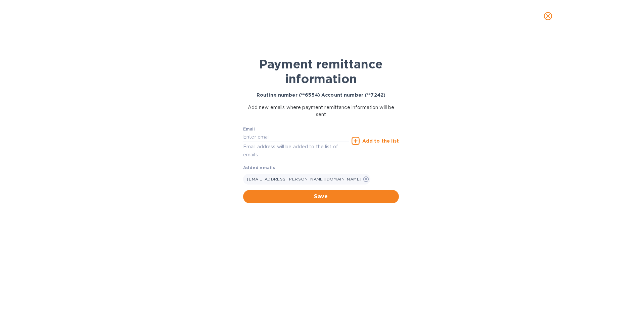
click at [382, 139] on u "Add to the list" at bounding box center [380, 140] width 37 height 5
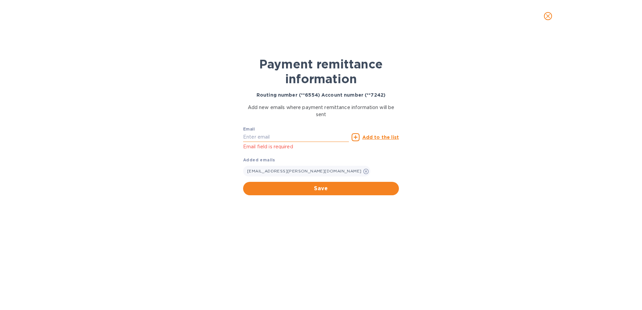
click at [252, 136] on input "text" at bounding box center [296, 137] width 106 height 10
type input "donald.ellis@interlincgroup.com"
click at [378, 138] on u "Add to the list" at bounding box center [380, 137] width 37 height 5
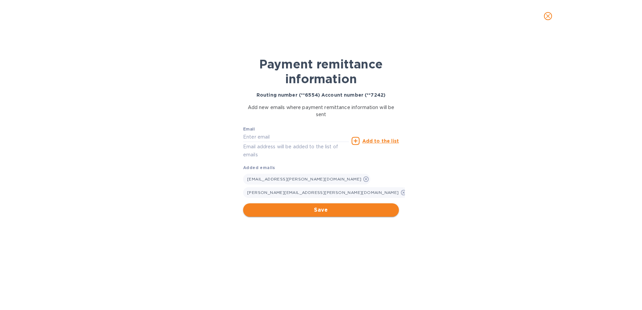
click at [320, 210] on span "Save" at bounding box center [320, 210] width 145 height 8
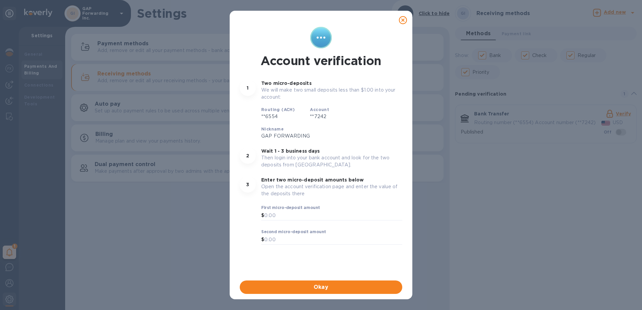
click at [404, 18] on icon at bounding box center [403, 20] width 8 height 8
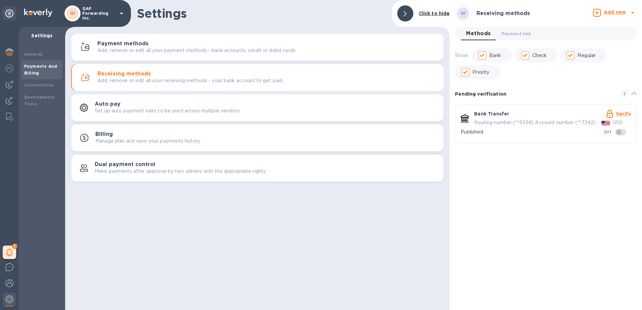
click at [176, 212] on div "Settings Click to hide Payment methods Add, remove or edit all your payment met…" at bounding box center [257, 155] width 384 height 310
click at [185, 200] on div "Settings Click to hide Payment methods Add, remove or edit all your payment met…" at bounding box center [257, 155] width 384 height 310
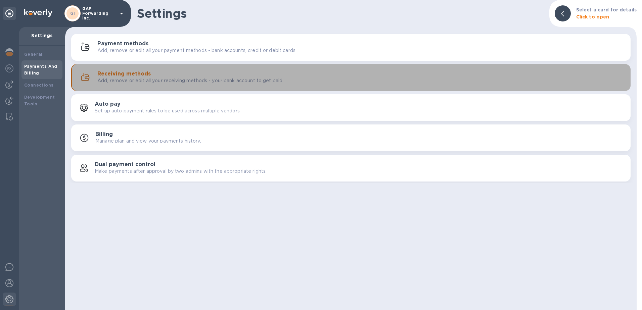
click at [154, 75] on div "Receiving methods Add, remove or edit all your receiving methods - your bank ac…" at bounding box center [360, 77] width 527 height 13
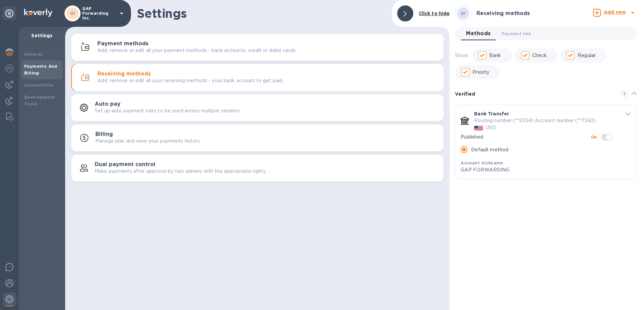
click at [114, 46] on h3 "Payment methods" at bounding box center [122, 44] width 51 height 6
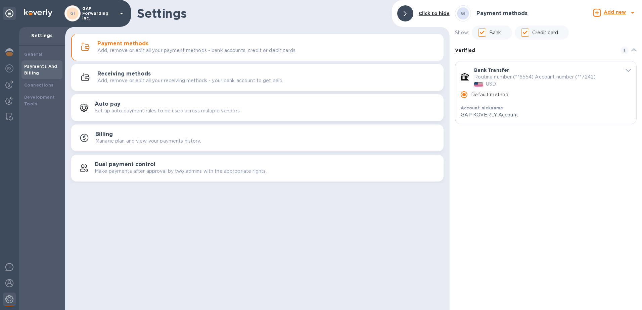
click at [117, 64] on button "Receiving methods Add, remove or edit all your receiving methods - your bank ac…" at bounding box center [257, 77] width 372 height 27
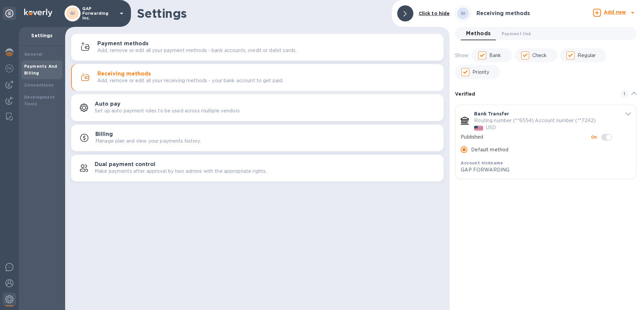
click at [120, 72] on h3 "Receiving methods" at bounding box center [123, 74] width 53 height 6
click at [629, 114] on icon "default-method" at bounding box center [627, 114] width 5 height 3
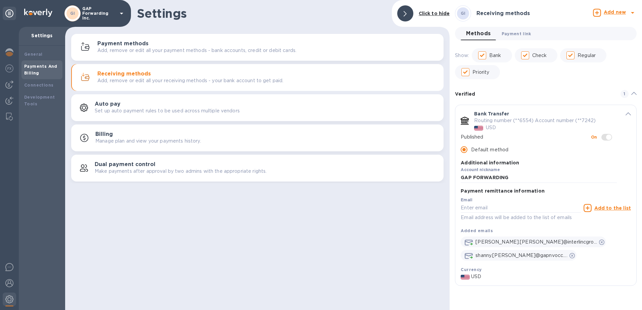
click at [513, 35] on span "Payment link 0" at bounding box center [516, 33] width 30 height 7
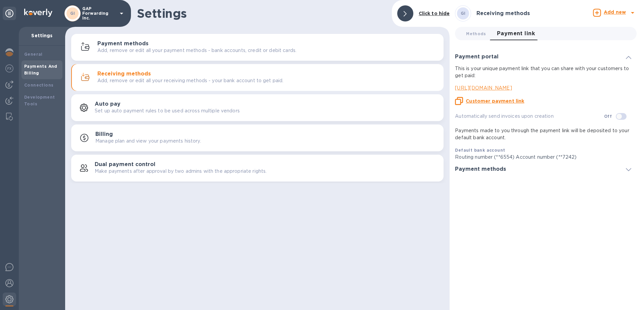
click at [490, 101] on u "Customer payment link" at bounding box center [494, 100] width 58 height 5
click at [479, 100] on u "Customer payment link" at bounding box center [494, 100] width 58 height 5
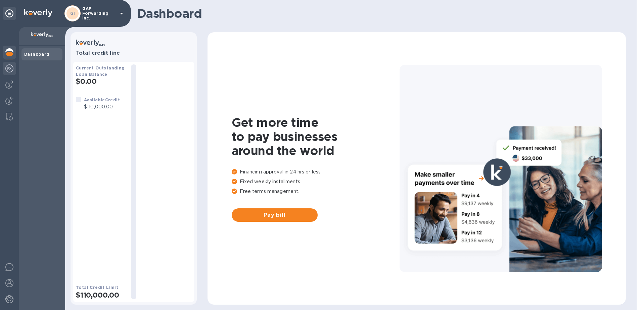
click at [8, 70] on img at bounding box center [9, 68] width 8 height 8
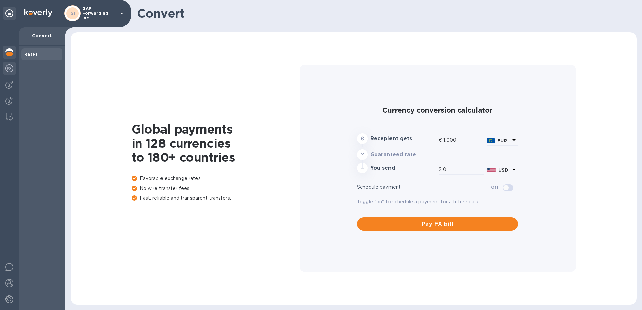
type input "1,172.24"
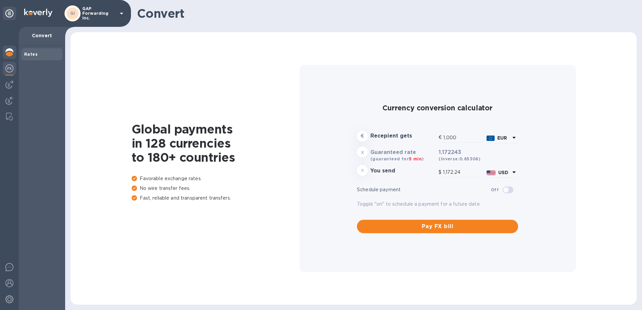
click at [5, 53] on img at bounding box center [9, 52] width 8 height 8
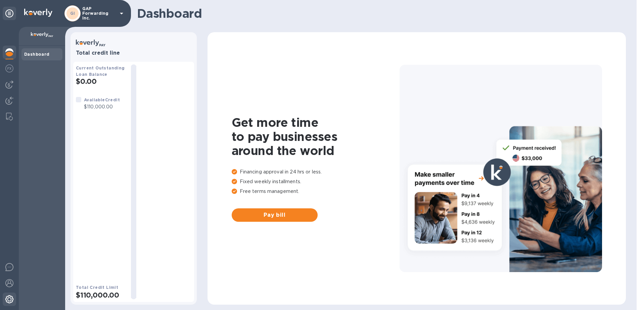
click at [10, 297] on img at bounding box center [9, 299] width 8 height 8
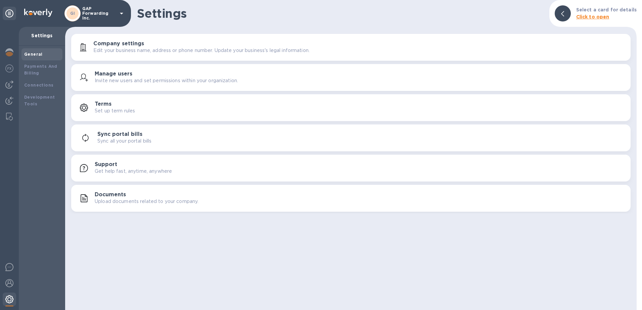
click at [9, 299] on img at bounding box center [9, 299] width 8 height 8
click at [115, 42] on h3 "Company settings" at bounding box center [118, 44] width 51 height 6
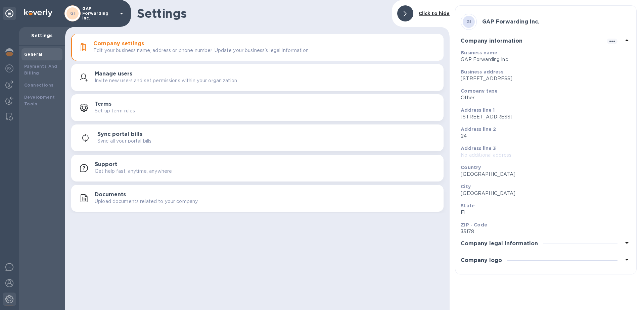
click at [625, 261] on icon at bounding box center [626, 260] width 8 height 8
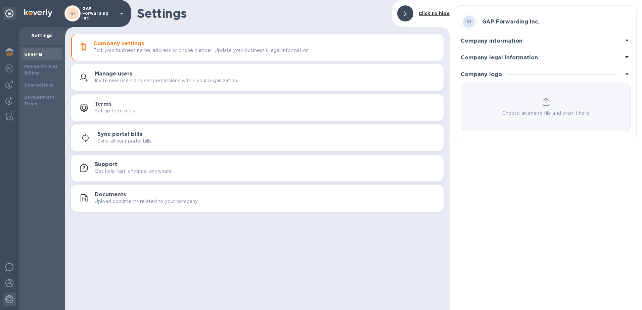
drag, startPoint x: 546, startPoint y: 78, endPoint x: 510, endPoint y: 108, distance: 47.2
click at [562, 105] on div "Choose an image file and drag it here" at bounding box center [545, 107] width 169 height 19
click at [543, 118] on div "Choose an image file and drag it here" at bounding box center [545, 107] width 170 height 48
click at [272, 209] on button "Documents Upload documents related to your company." at bounding box center [257, 198] width 372 height 27
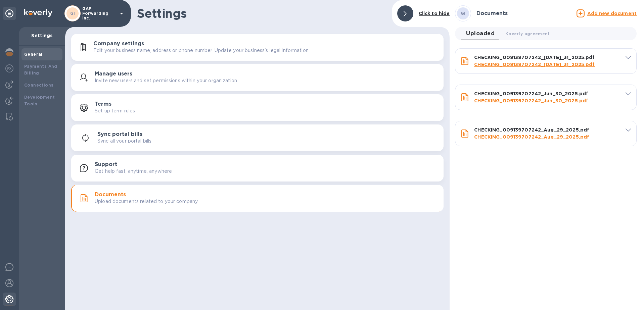
click at [10, 300] on img at bounding box center [9, 299] width 8 height 8
click at [130, 43] on h3 "Company settings" at bounding box center [118, 44] width 51 height 6
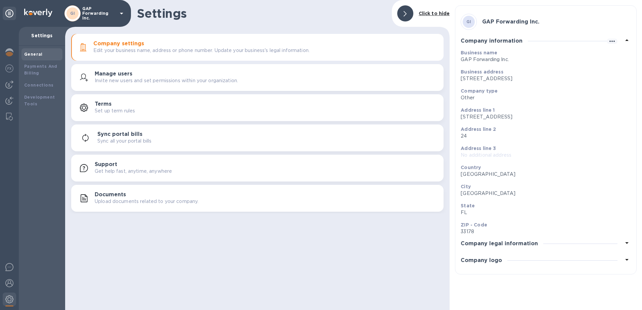
click at [626, 259] on icon at bounding box center [626, 260] width 3 height 2
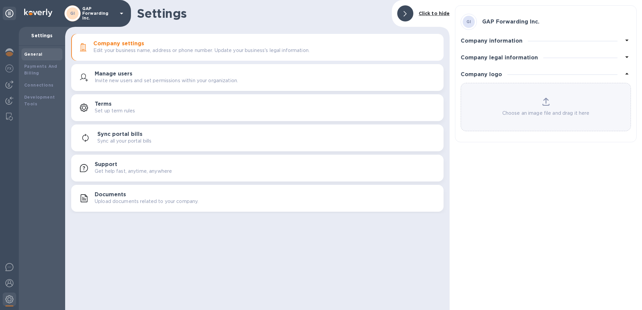
click at [553, 99] on div "Choose an image file and drag it here" at bounding box center [545, 107] width 169 height 19
click at [565, 102] on div "Choose an image file and drag it here" at bounding box center [545, 107] width 169 height 19
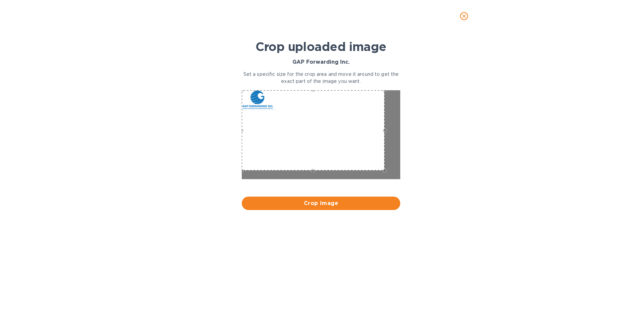
click at [257, 119] on div "Use the arrow keys to move the crop selection area" at bounding box center [313, 130] width 143 height 80
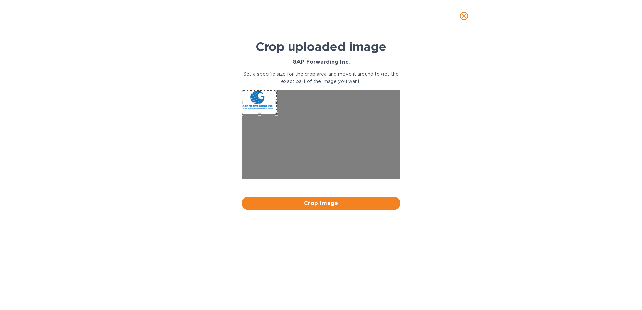
click at [278, 116] on div "Use the arrow keys to move the south east drag handle to change the crop select…" at bounding box center [278, 116] width 0 height 0
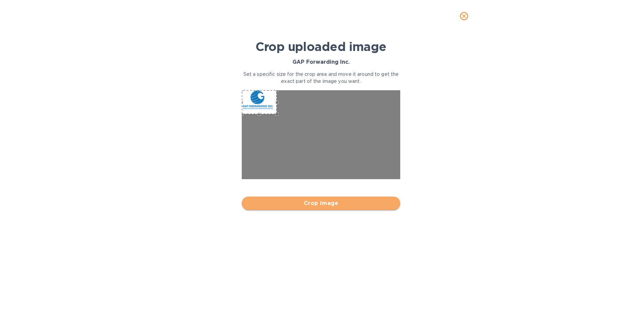
click at [317, 203] on span "Crop image" at bounding box center [321, 203] width 148 height 8
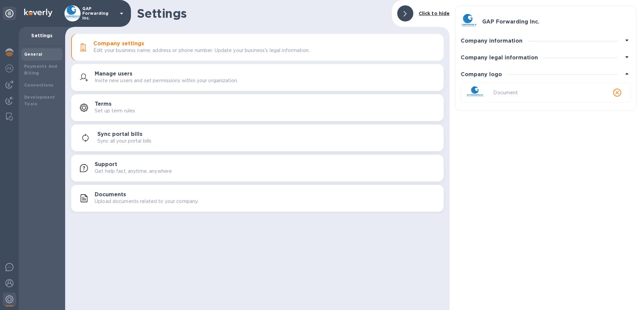
click at [507, 90] on p "Document" at bounding box center [545, 92] width 105 height 7
click at [338, 243] on div "Settings Click to hide Company settings Edit your business name, address or pho…" at bounding box center [257, 155] width 384 height 310
click at [628, 58] on icon at bounding box center [626, 57] width 8 height 8
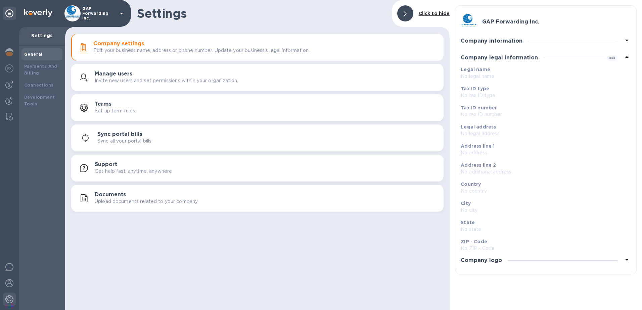
click at [495, 42] on h3 "Company information" at bounding box center [491, 41] width 62 height 6
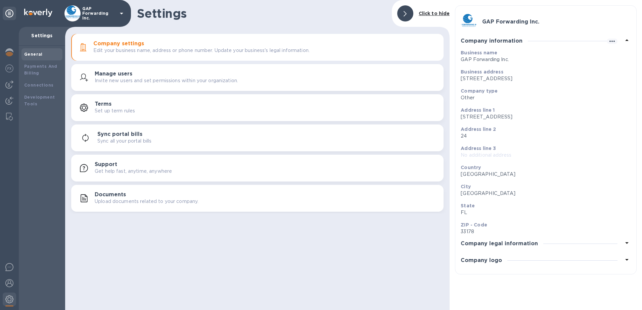
click at [431, 274] on div "Settings Click to hide Company settings Edit your business name, address or pho…" at bounding box center [257, 155] width 384 height 310
click at [428, 251] on div "Settings Click to hide Company settings Edit your business name, address or pho…" at bounding box center [257, 155] width 384 height 310
click at [200, 235] on div "Settings Click to hide Company settings Edit your business name, address or pho…" at bounding box center [257, 155] width 384 height 310
click at [198, 235] on div "Settings Click to hide Company settings Edit your business name, address or pho…" at bounding box center [257, 155] width 384 height 310
click at [144, 235] on div "Settings Click to hide Company settings Edit your business name, address or pho…" at bounding box center [257, 155] width 384 height 310
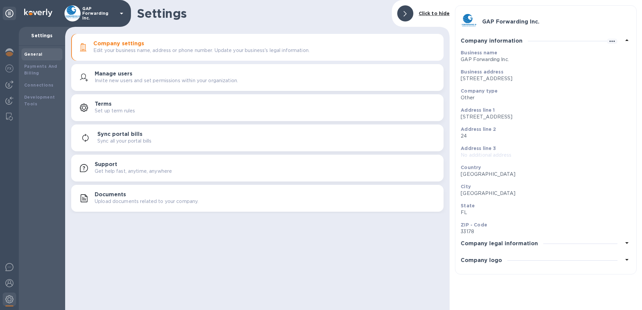
click at [111, 240] on div "Settings Click to hide Company settings Edit your business name, address or pho…" at bounding box center [257, 155] width 384 height 310
click at [185, 281] on div "Settings Click to hide Company settings Edit your business name, address or pho…" at bounding box center [257, 155] width 384 height 310
click at [113, 251] on div "Settings Click to hide Company settings Edit your business name, address or pho…" at bounding box center [257, 155] width 384 height 310
click at [35, 64] on b "Payments And Billing" at bounding box center [40, 70] width 33 height 12
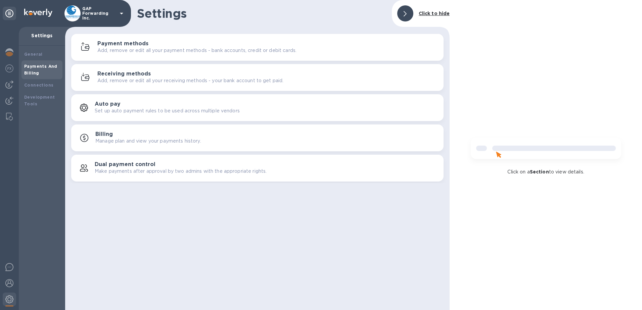
click at [137, 76] on h3 "Receiving methods" at bounding box center [123, 74] width 53 height 6
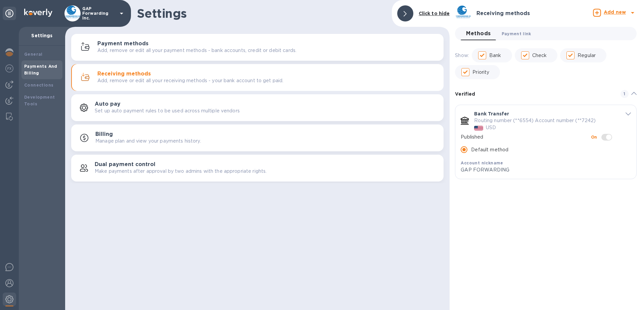
click at [511, 35] on span "Payment link 0" at bounding box center [516, 33] width 30 height 7
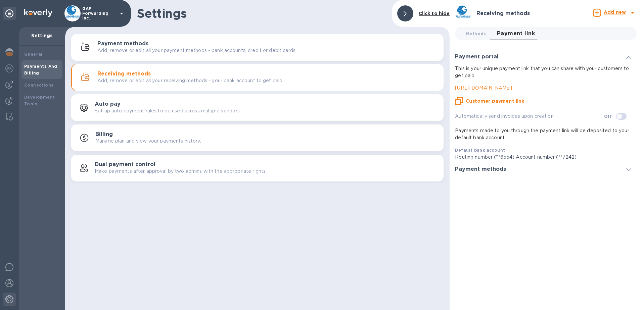
click at [501, 102] on u "Customer payment link" at bounding box center [494, 100] width 58 height 5
click at [511, 88] on p "https://koverly.me/gapforwardinginc" at bounding box center [543, 88] width 176 height 7
click at [620, 115] on input "checkbox" at bounding box center [619, 116] width 34 height 11
click at [620, 116] on input "checkbox" at bounding box center [623, 116] width 34 height 11
click at [619, 116] on input "checkbox" at bounding box center [619, 116] width 34 height 11
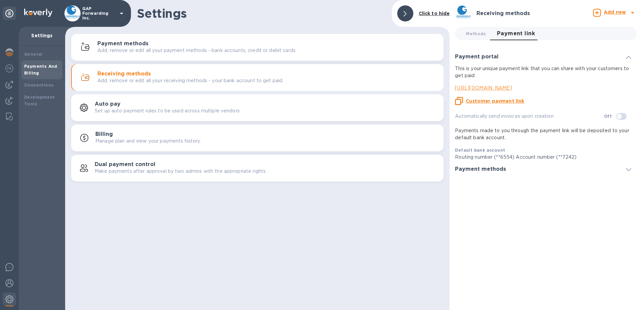
checkbox input "true"
click at [536, 209] on div "Receiving methods Add new Methods 0 Payment link 0 Payment portal This is your …" at bounding box center [545, 155] width 192 height 310
click at [499, 103] on u "Customer payment link" at bounding box center [494, 100] width 58 height 5
click at [124, 44] on h3 "Payment methods" at bounding box center [122, 44] width 51 height 6
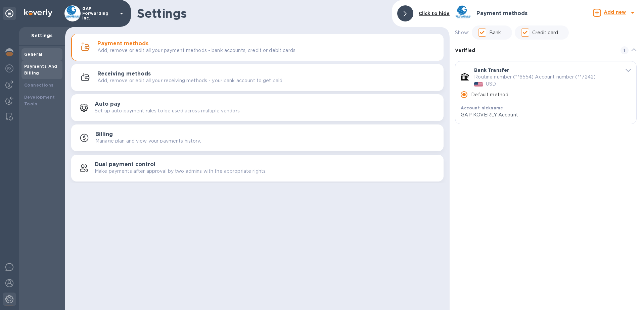
click at [38, 55] on b "General" at bounding box center [33, 54] width 18 height 5
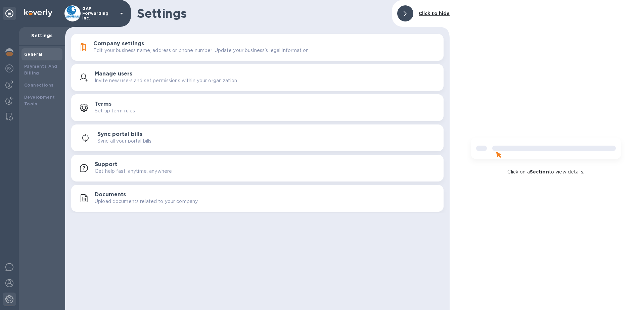
click at [128, 50] on p "Edit your business name, address or phone number. Update your business's legal …" at bounding box center [201, 50] width 216 height 7
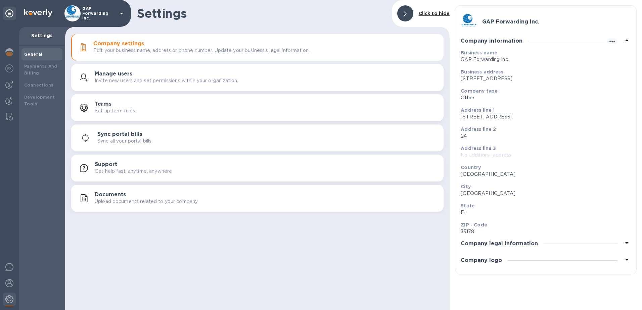
click at [165, 77] on div "Manage users Invite new users and set permissions within your organization." at bounding box center [266, 77] width 343 height 13
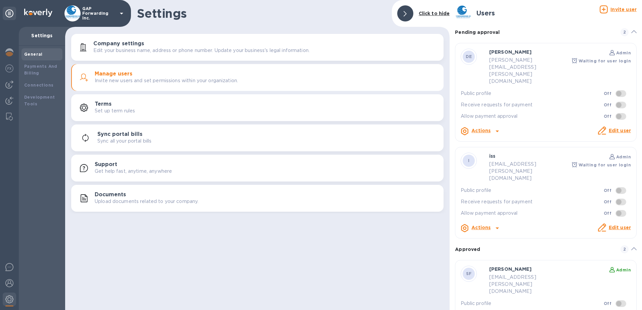
click at [317, 245] on div "Settings Click to hide Company settings Edit your business name, address or pho…" at bounding box center [257, 155] width 384 height 310
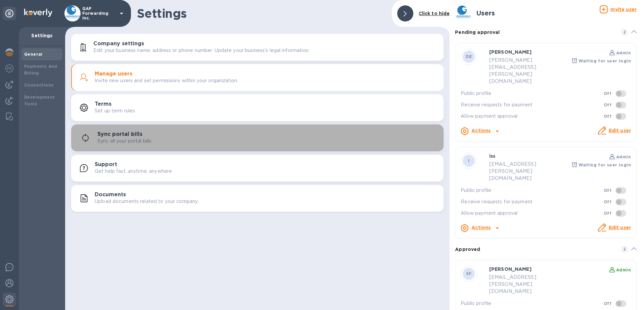
click at [127, 136] on h3 "Sync portal bills" at bounding box center [119, 134] width 45 height 6
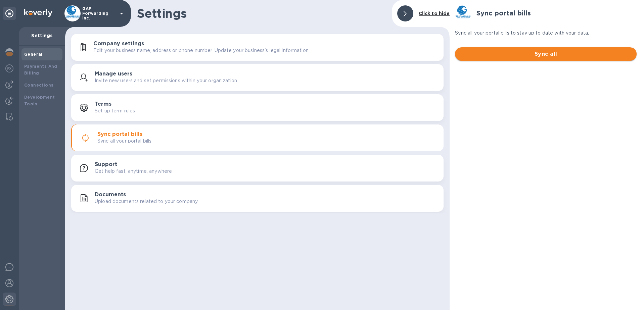
click at [542, 57] on span "Sync all" at bounding box center [545, 54] width 171 height 8
click at [301, 9] on h1 "Settings" at bounding box center [261, 13] width 249 height 14
click at [140, 233] on div "Settings Click to hide Company settings Edit your business name, address or pho…" at bounding box center [257, 155] width 384 height 310
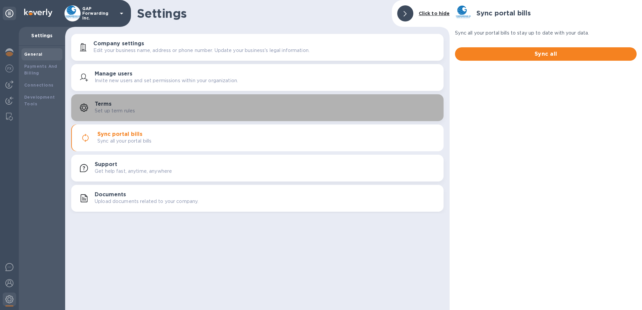
click at [122, 103] on div "Terms Set up term rules" at bounding box center [266, 107] width 343 height 13
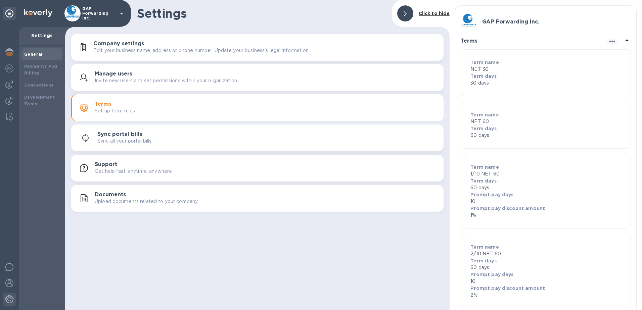
scroll to position [14, 0]
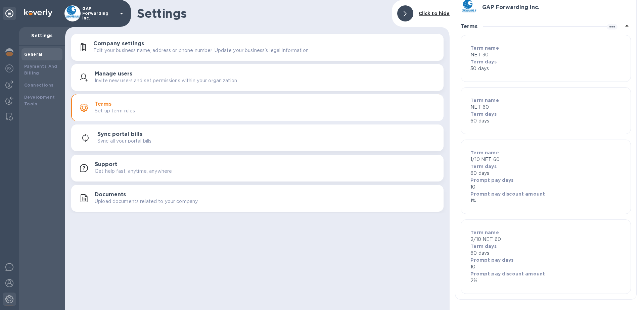
click at [230, 270] on div "Settings Click to hide Company settings Edit your business name, address or pho…" at bounding box center [257, 155] width 384 height 310
click at [115, 134] on h3 "Sync portal bills" at bounding box center [119, 134] width 45 height 6
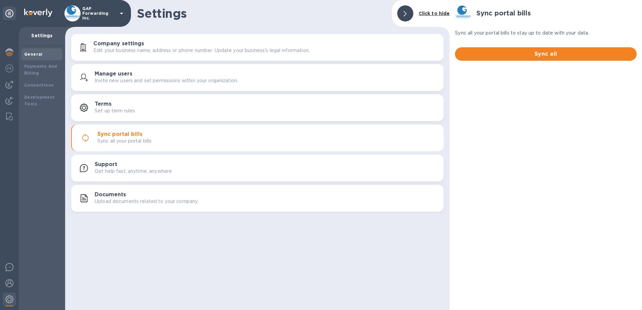
click at [120, 198] on p "Upload documents related to your company." at bounding box center [147, 201] width 104 height 7
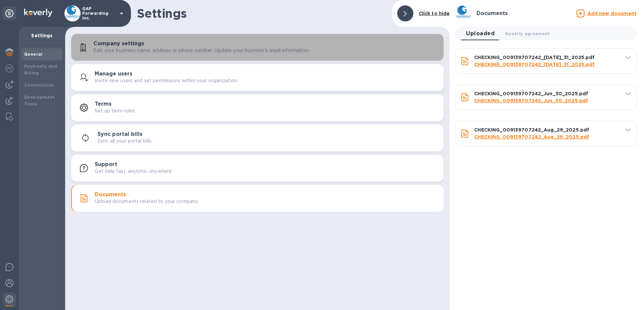
click at [116, 45] on h3 "Company settings" at bounding box center [118, 44] width 51 height 6
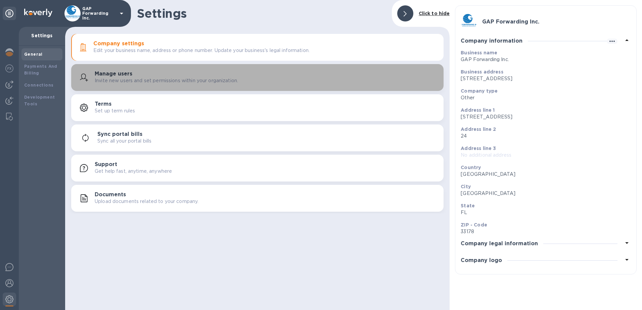
click at [139, 81] on p "Invite new users and set permissions within your organization." at bounding box center [166, 80] width 143 height 7
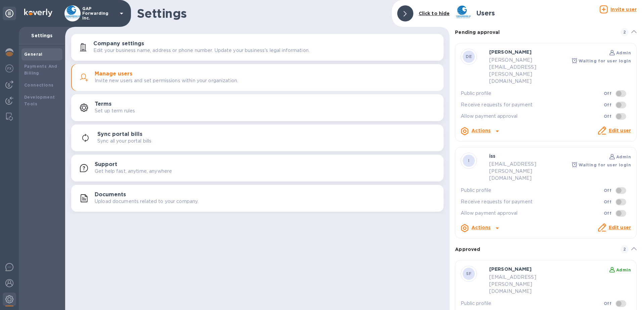
click at [2, 1] on div "GAP Forwarding Inc." at bounding box center [65, 13] width 131 height 27
click at [8, 14] on icon at bounding box center [9, 13] width 8 height 8
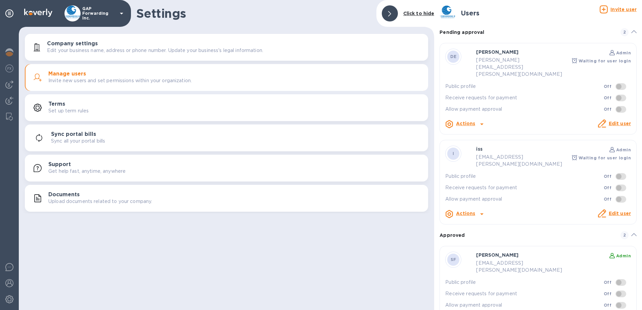
click at [286, 24] on div "Settings Click to hide" at bounding box center [226, 13] width 415 height 27
click at [64, 273] on div "Settings Click to hide Company settings Edit your business name, address or pho…" at bounding box center [226, 155] width 415 height 310
click at [10, 286] on img at bounding box center [9, 283] width 8 height 8
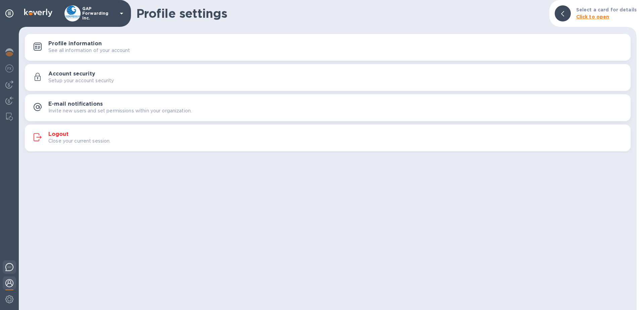
click at [9, 266] on img at bounding box center [9, 267] width 8 height 8
click at [398, 244] on div "Profile settings Select a card for details Click to open Profile information Se…" at bounding box center [327, 155] width 617 height 310
click at [401, 245] on div "Profile settings Select a card for details Click to open Profile information Se…" at bounding box center [327, 155] width 617 height 310
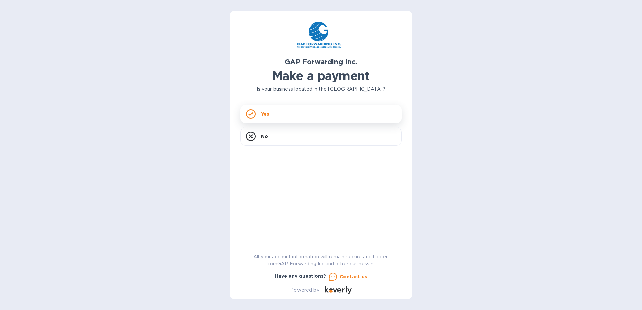
click at [273, 110] on div "Yes" at bounding box center [320, 114] width 161 height 19
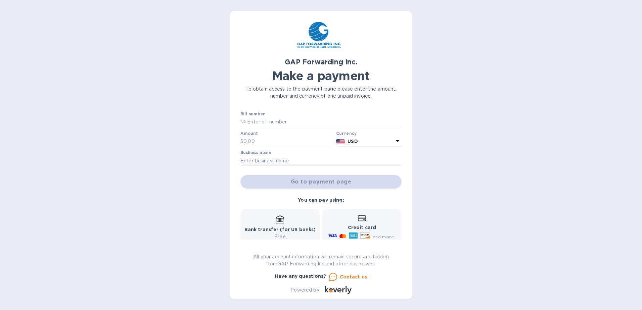
click at [249, 116] on label "Bill number" at bounding box center [252, 114] width 24 height 4
click at [261, 124] on input "text" at bounding box center [324, 122] width 156 height 10
click at [261, 123] on input "text" at bounding box center [324, 122] width 156 height 10
